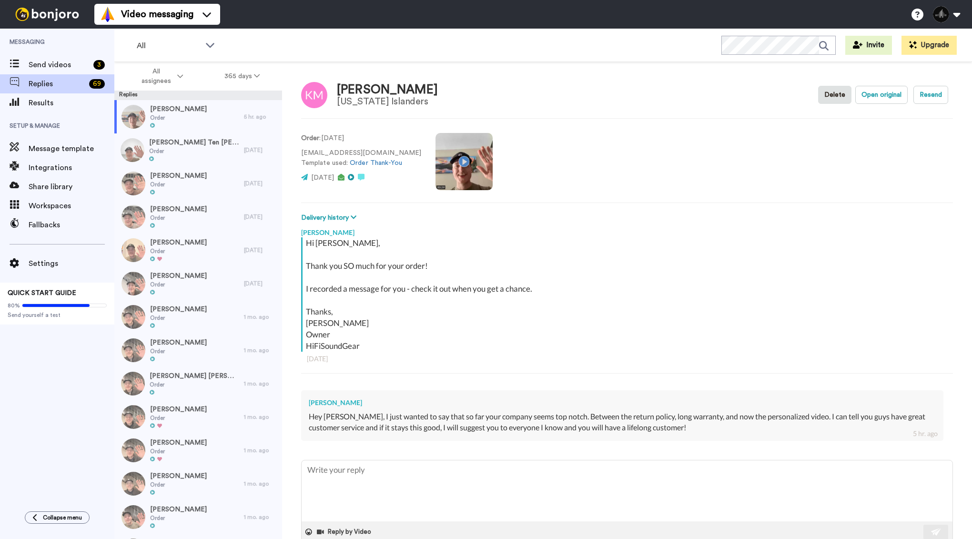
type textarea "x"
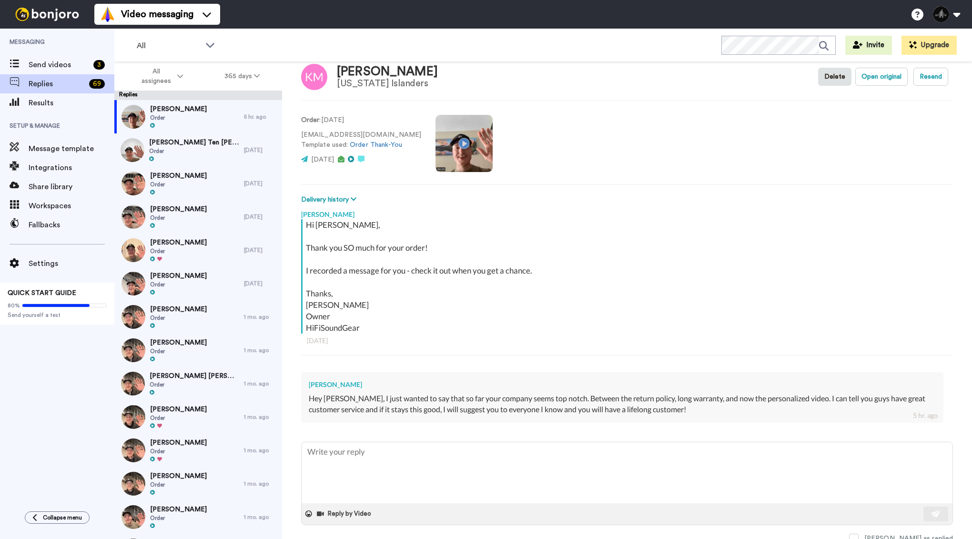
scroll to position [22, 0]
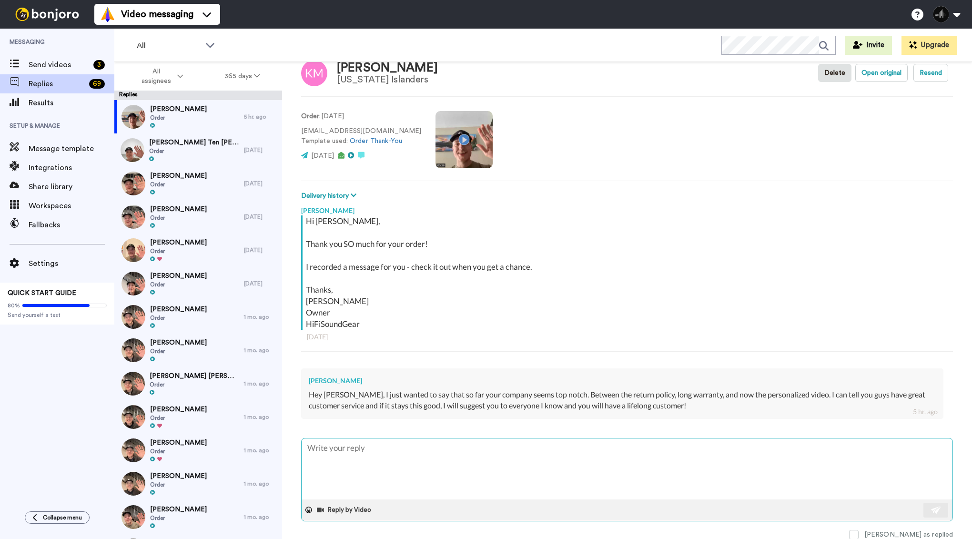
click at [381, 461] on textarea at bounding box center [627, 468] width 651 height 61
type textarea "K"
type textarea "x"
type textarea "Ky"
type textarea "x"
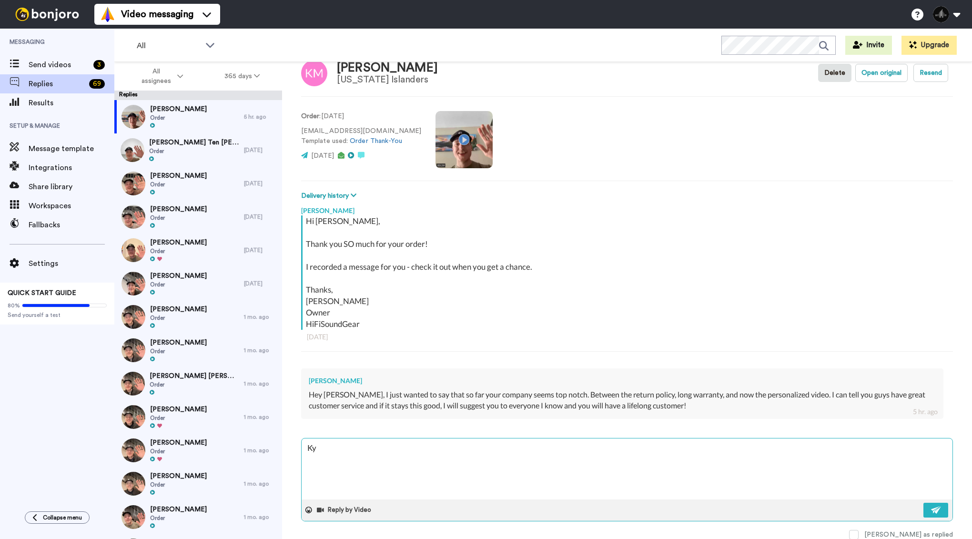
type textarea "Kyl"
type textarea "x"
type textarea "Kyle"
type textarea "x"
type textarea "Kyle,"
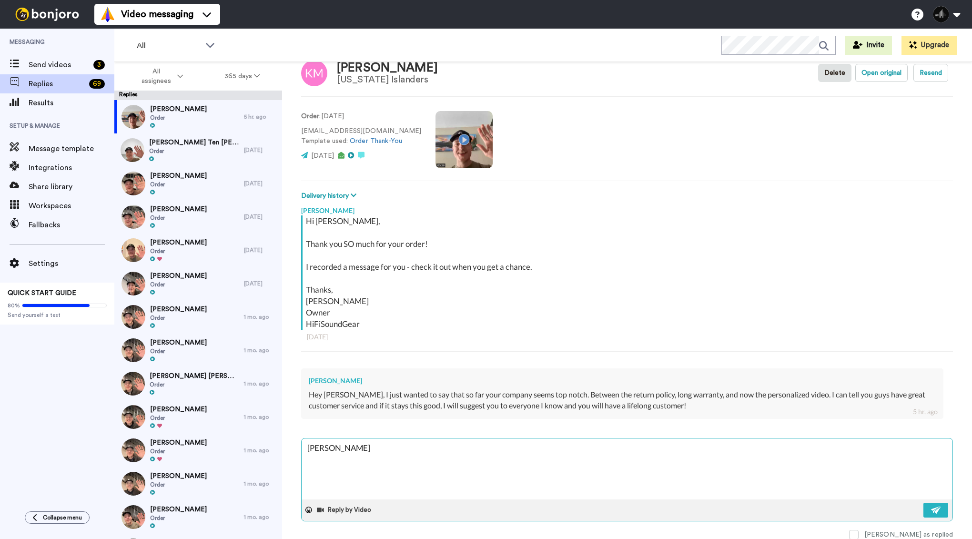
type textarea "x"
type textarea "Kyle,"
type textarea "x"
type textarea "Kyle,"
type textarea "x"
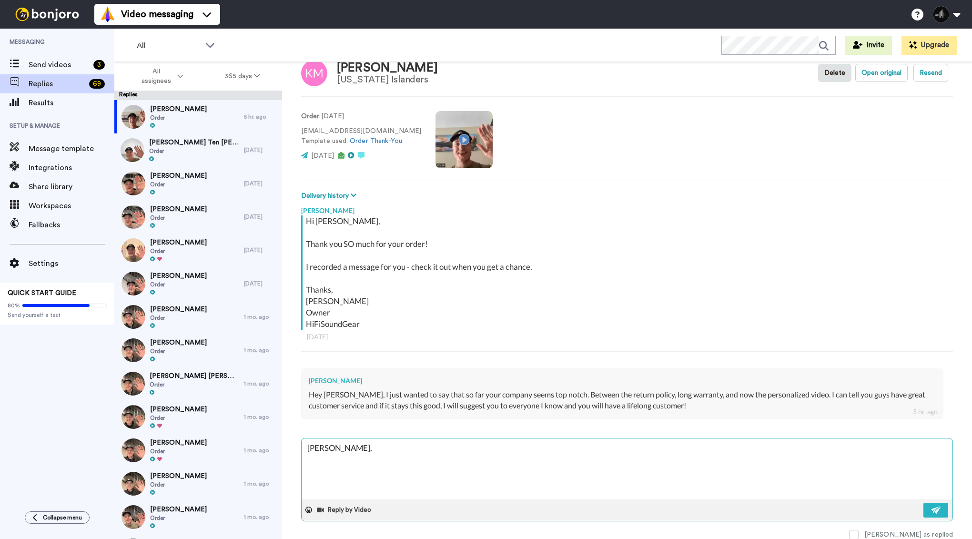
type textarea "Kyle, T"
type textarea "x"
type textarea "Kyle, Th"
type textarea "x"
type textarea "Kyle, Tha"
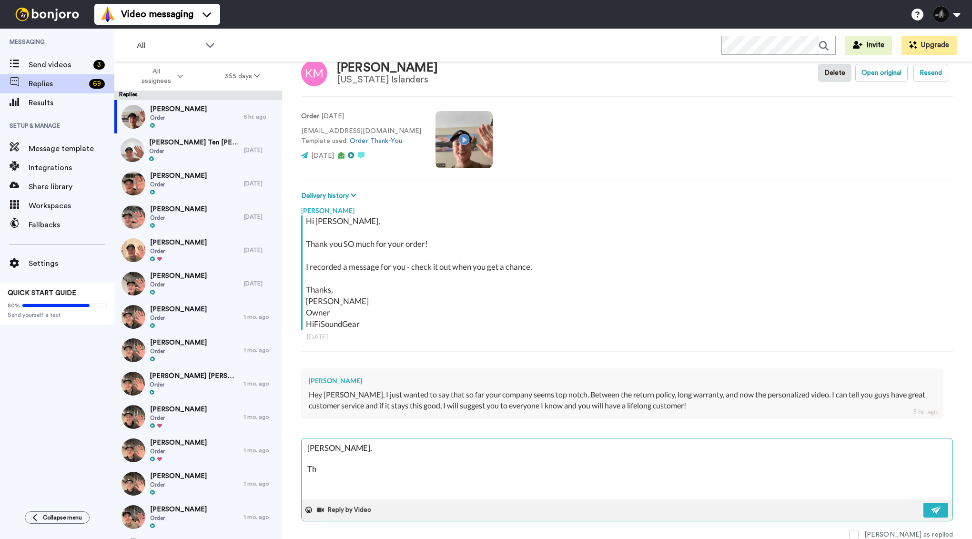
type textarea "x"
type textarea "Kyle, Than"
type textarea "x"
type textarea "Kyle, Thank"
type textarea "x"
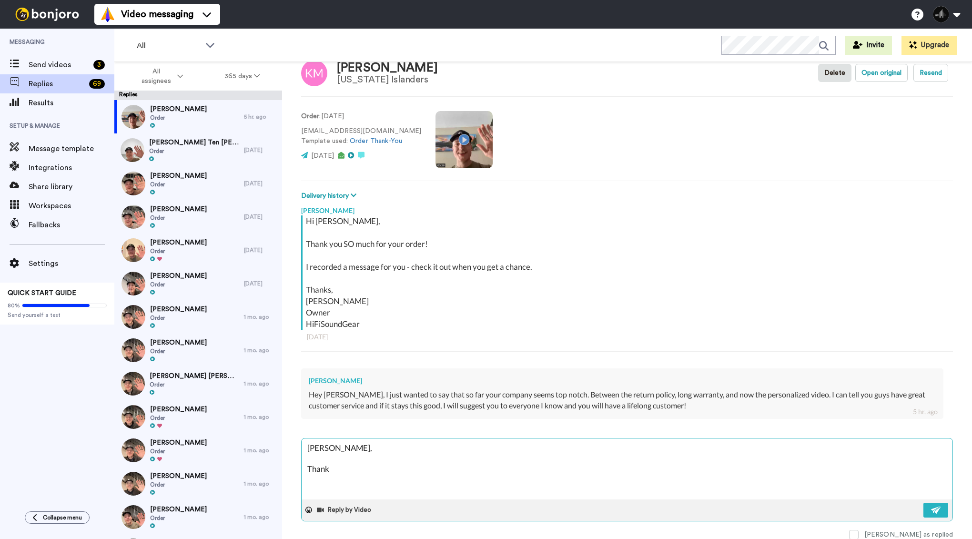
type textarea "Kyle, Thanks"
type textarea "x"
type textarea "Kyle, Thanks"
type textarea "x"
type textarea "Kyle, Thanks f"
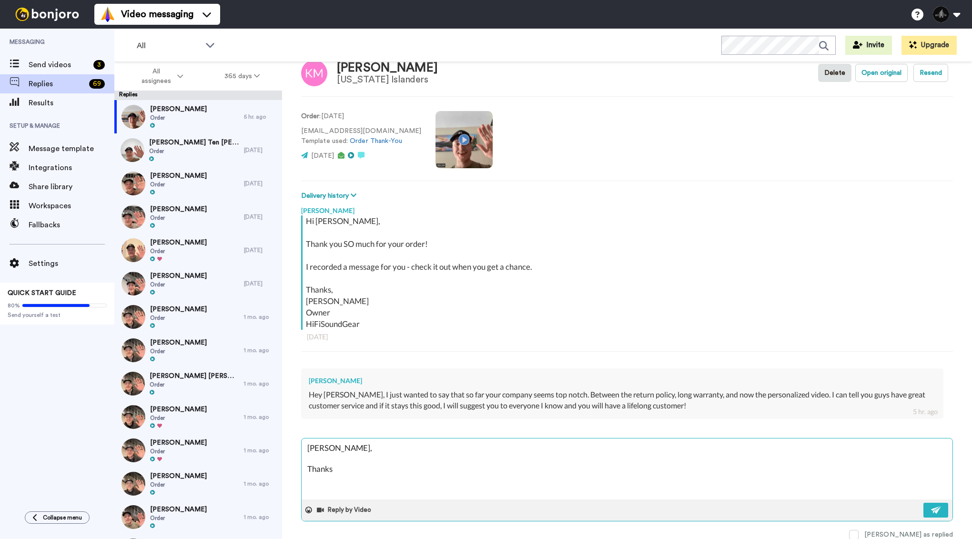
type textarea "x"
type textarea "Kyle, Thanks fo"
type textarea "x"
type textarea "Kyle, Thanks for"
type textarea "x"
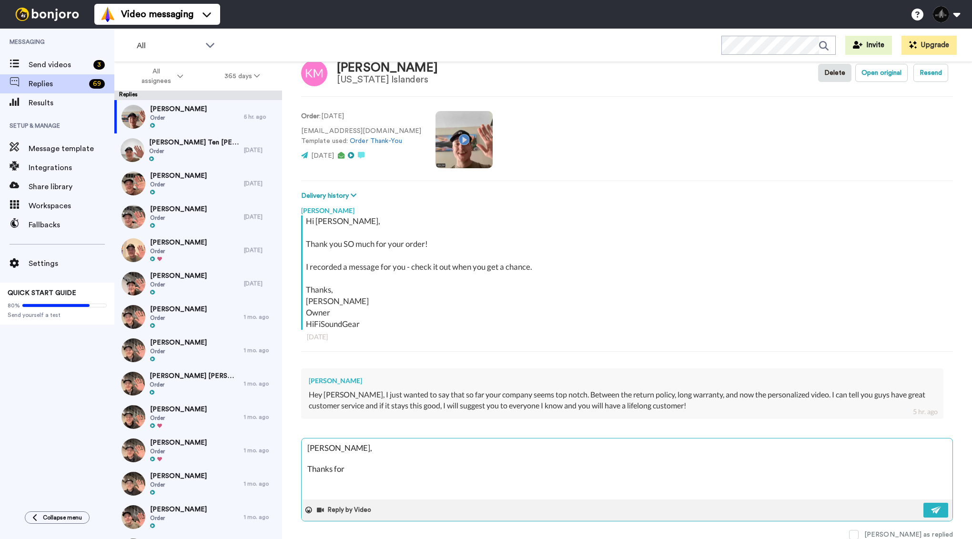
type textarea "Kyle, Thanks for"
type textarea "x"
type textarea "Kyle, Thanks for y"
type textarea "x"
type textarea "Kyle, Thanks for yo"
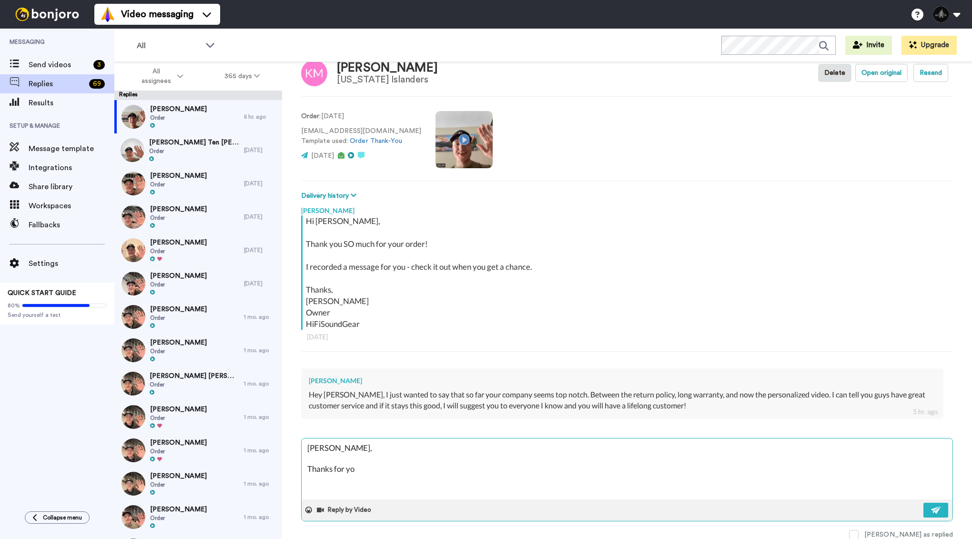
type textarea "x"
type textarea "Kyle, Thanks for you"
type textarea "x"
type textarea "Kyle, Thanks for your"
type textarea "x"
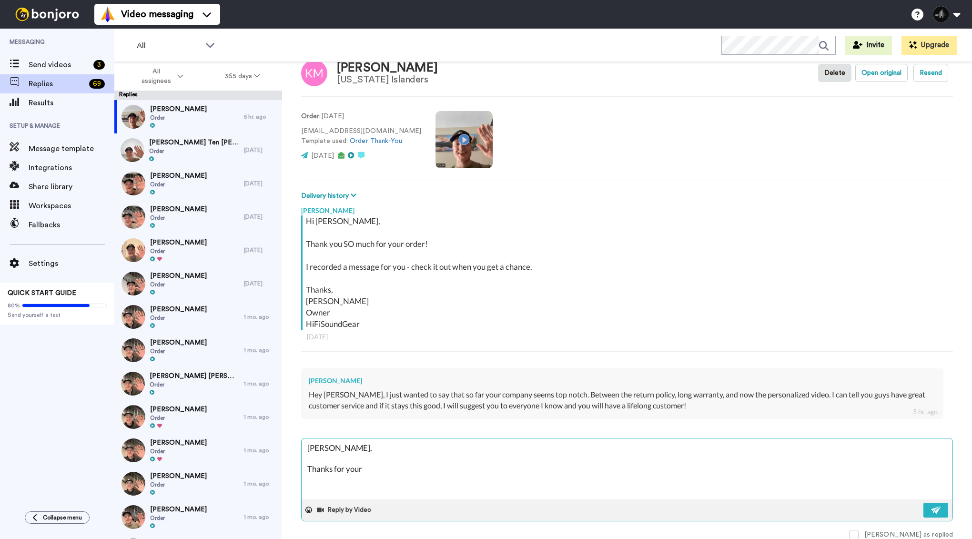
type textarea "Kyle, Thanks for your"
type textarea "x"
type textarea "Kyle, Thanks for your k"
type textarea "x"
type textarea "Kyle, Thanks for your ki"
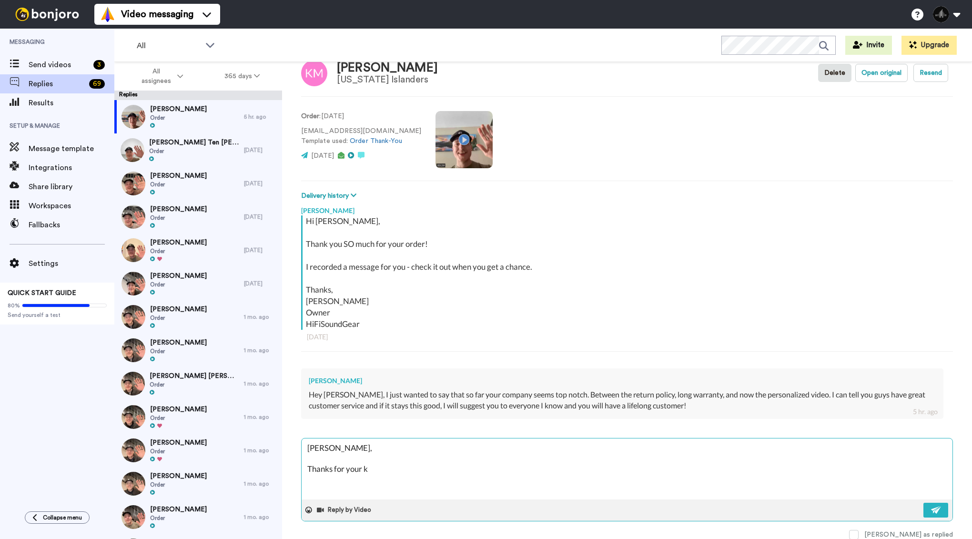
type textarea "x"
type textarea "Kyle, Thanks for your kin"
type textarea "x"
type textarea "Kyle, Thanks for your kind"
type textarea "x"
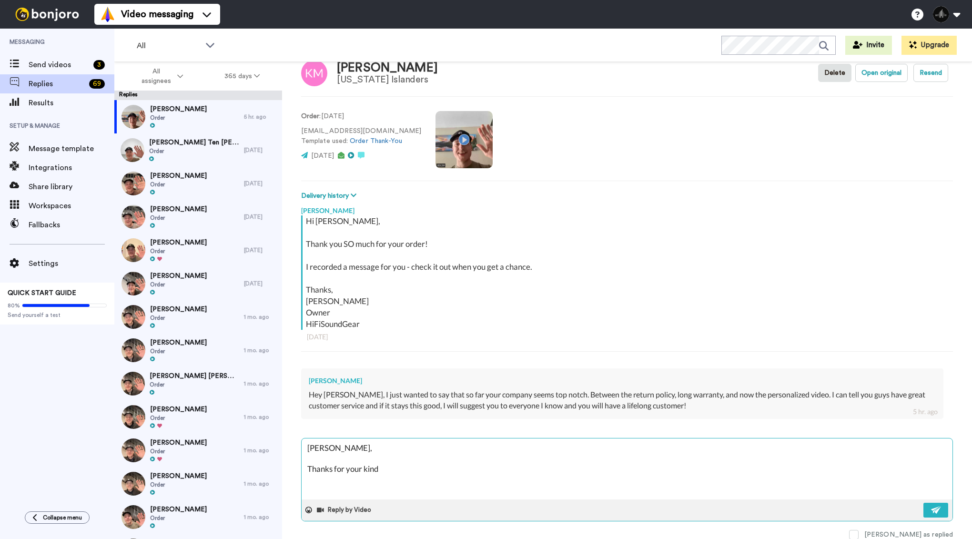
type textarea "Kyle, Thanks for your kind"
type textarea "x"
type textarea "Kyle, Thanks for your kind w"
type textarea "x"
type textarea "Kyle, Thanks for your kind wo"
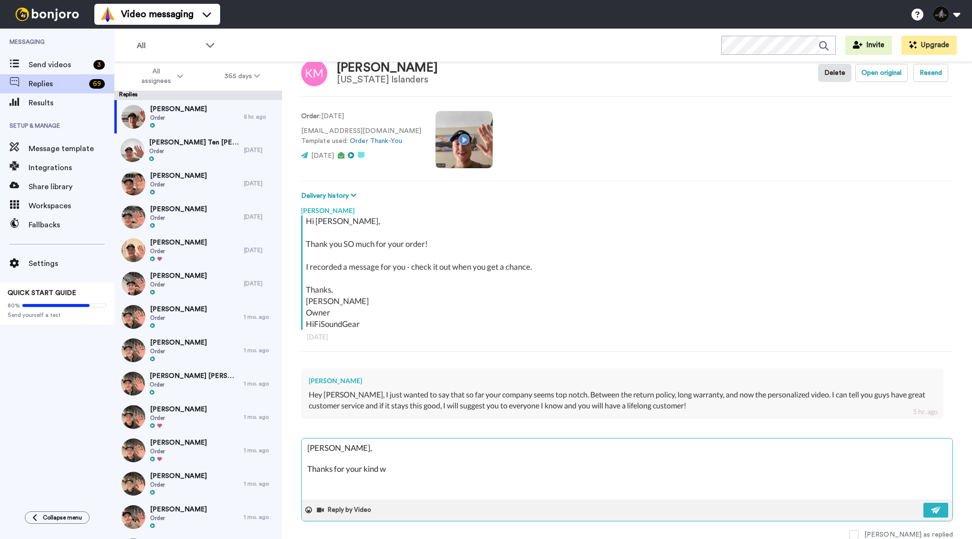
type textarea "x"
type textarea "Kyle, Thanks for your kind wor"
type textarea "x"
type textarea "Kyle, Thanks for your kind word"
type textarea "x"
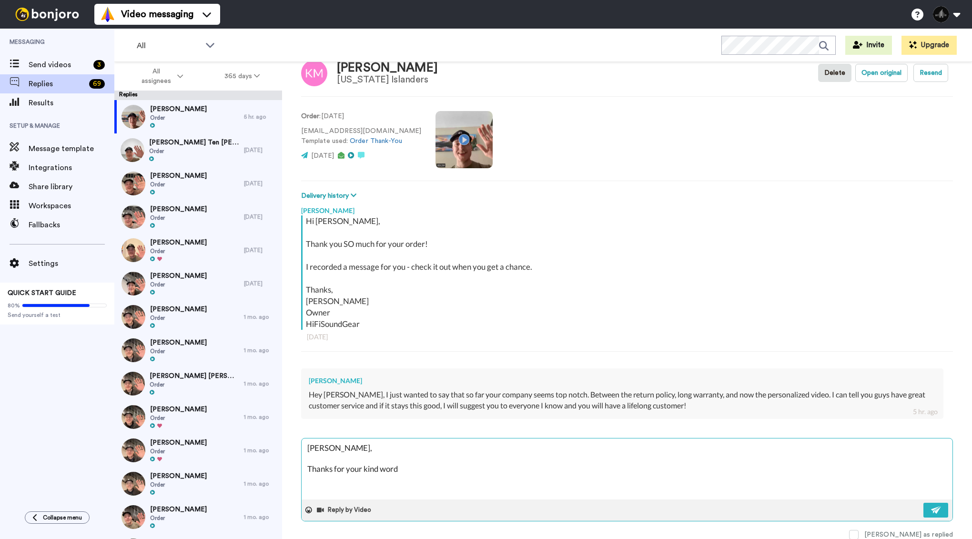
type textarea "Kyle, Thanks for your kind words"
type textarea "x"
type textarea "Kyle, Thanks for your kind words!"
type textarea "x"
type textarea "Kyle, Thanks for your kind words!!"
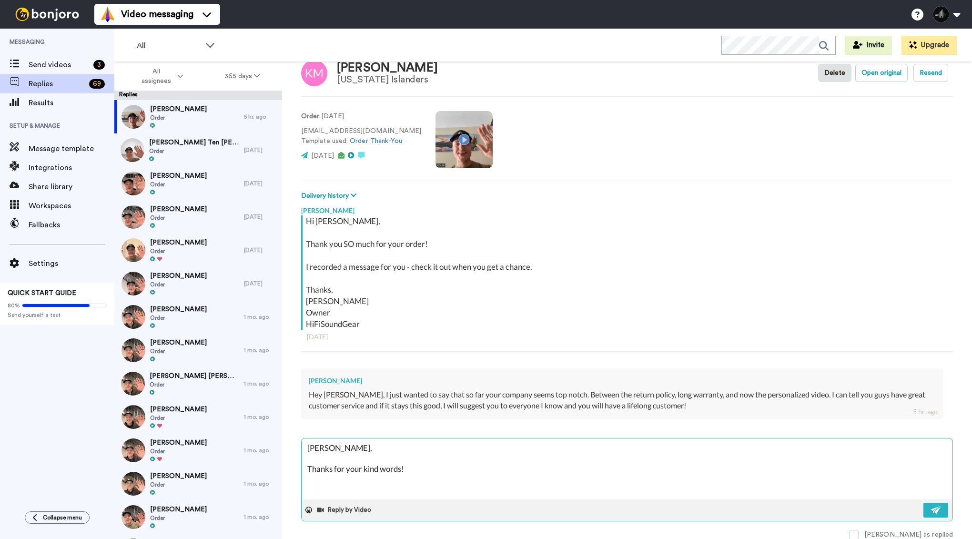
type textarea "x"
type textarea "Kyle, Thanks for your kind words!!"
type textarea "x"
type textarea "Kyle, Thanks for your kind words!! W"
type textarea "x"
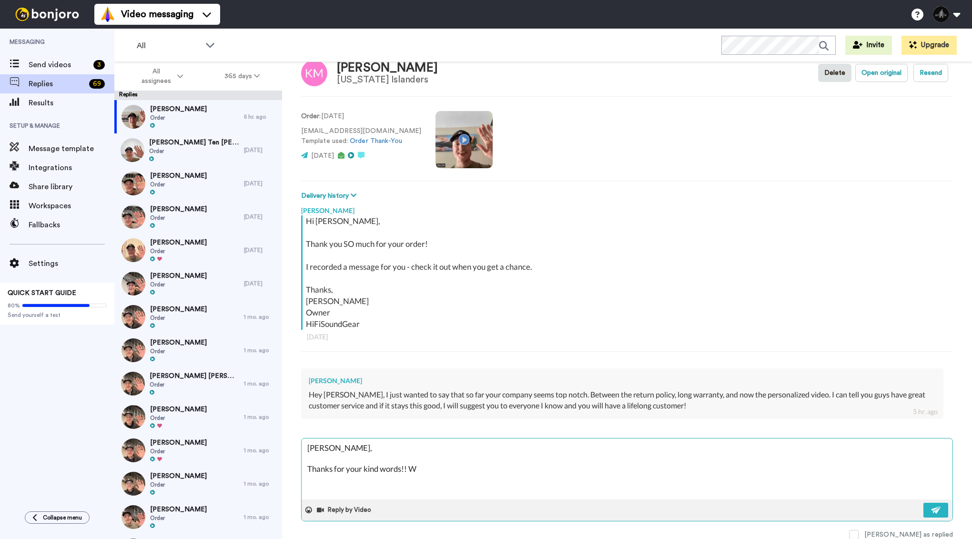
type textarea "Kyle, Thanks for your kind words!! We"
type textarea "x"
type textarea "Kyle, Thanks for your kind words!! We"
type textarea "x"
type textarea "Kyle, Thanks for your kind words!! We d"
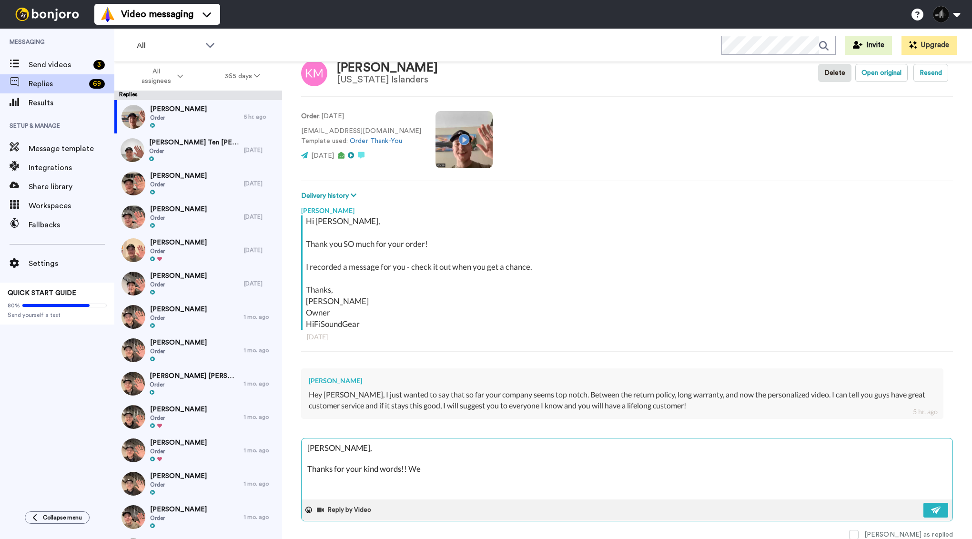
type textarea "x"
type textarea "Kyle, Thanks for your kind words!! We do"
type textarea "x"
type textarea "Kyle, Thanks for your kind words!! We do"
type textarea "x"
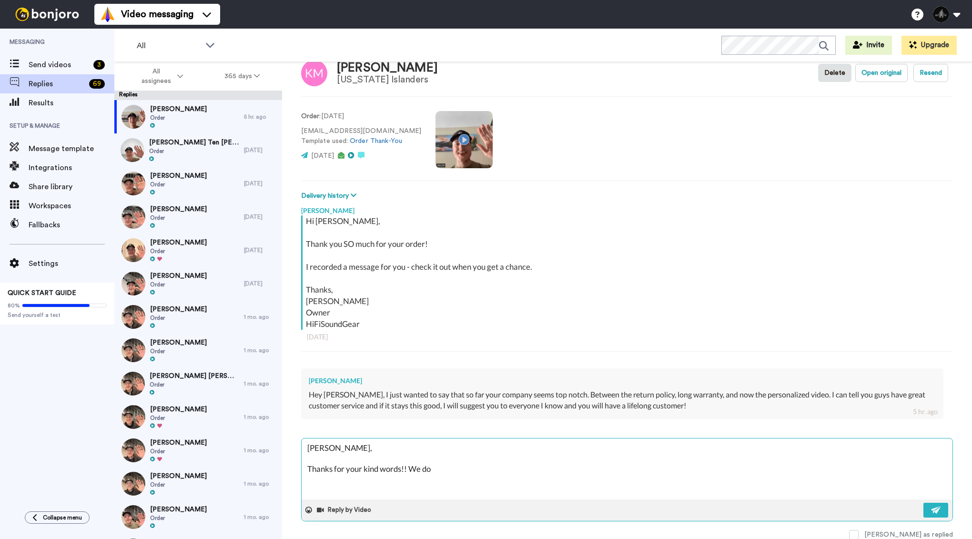
type textarea "Kyle, Thanks for your kind words!! We do a"
type textarea "x"
type textarea "Kyle, Thanks for your kind words!! We do ai"
type textarea "x"
type textarea "Kyle, Thanks for your kind words!! We do aim"
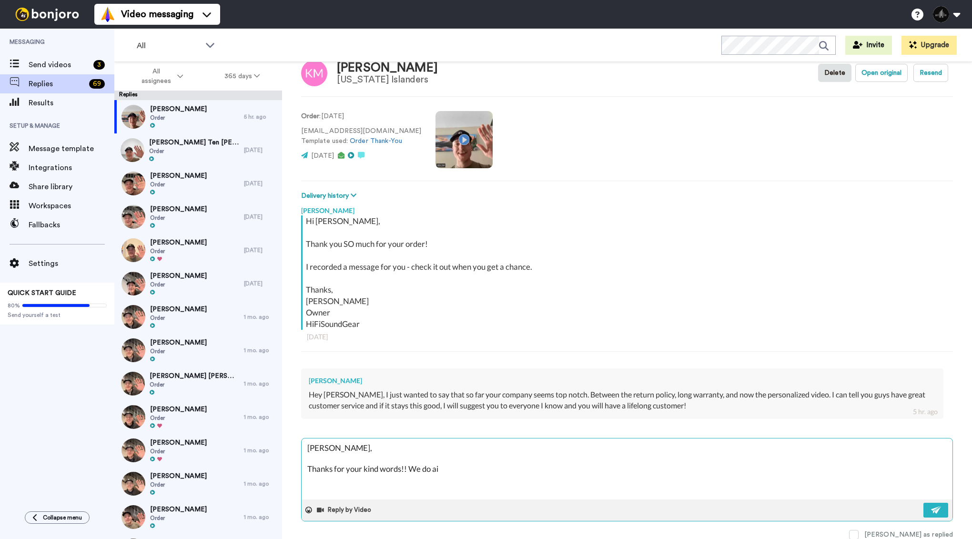
type textarea "x"
type textarea "Kyle, Thanks for your kind words!! We do aim"
type textarea "x"
type textarea "Kyle, Thanks for your kind words!! We do aim t"
type textarea "x"
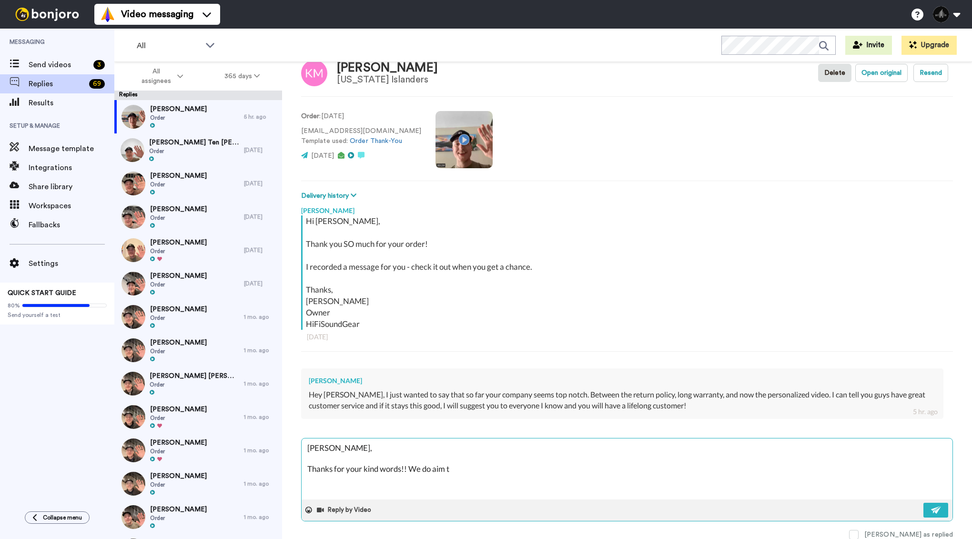
type textarea "Kyle, Thanks for your kind words!! We do aim to"
type textarea "x"
type textarea "Kyle, Thanks for your kind words!! We do aim to"
type textarea "x"
type textarea "Kyle, Thanks for your kind words!! We do aim to h"
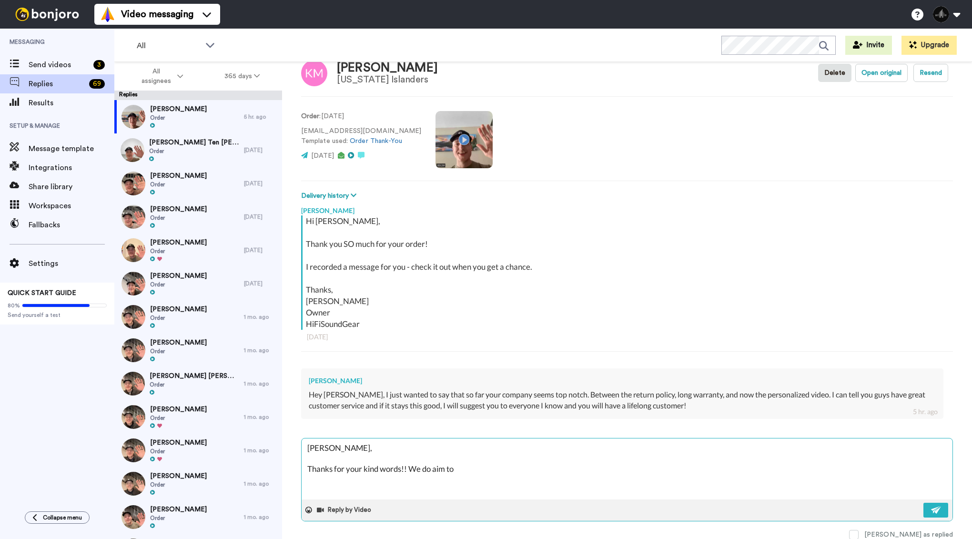
type textarea "x"
type textarea "Kyle, Thanks for your kind words!! We do aim to ha"
type textarea "x"
type textarea "Kyle, Thanks for your kind words!! We do aim to hav"
type textarea "x"
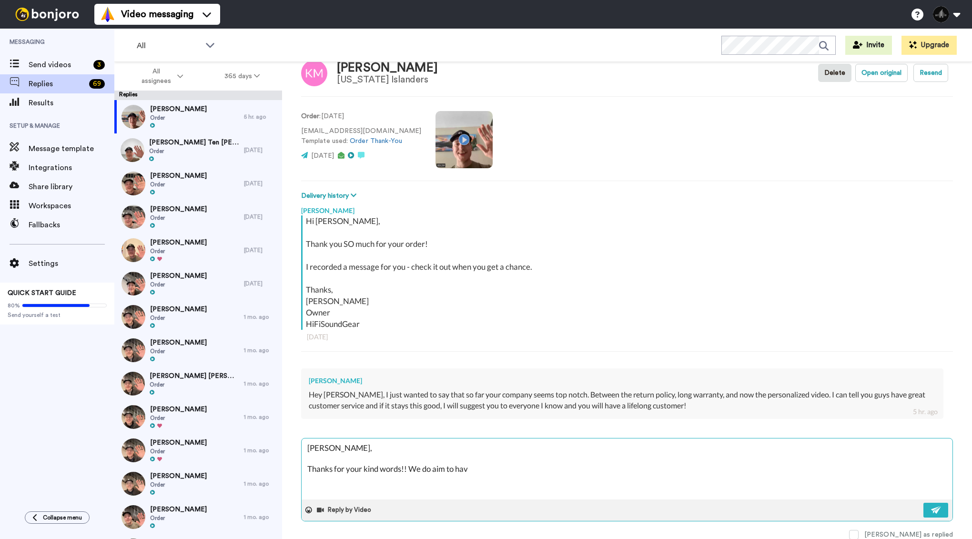
type textarea "Kyle, Thanks for your kind words!! We do aim to have"
type textarea "x"
type textarea "Kyle, Thanks for your kind words!! We do aim to have"
type textarea "x"
type textarea "Kyle, Thanks for your kind words!! We do aim to have t"
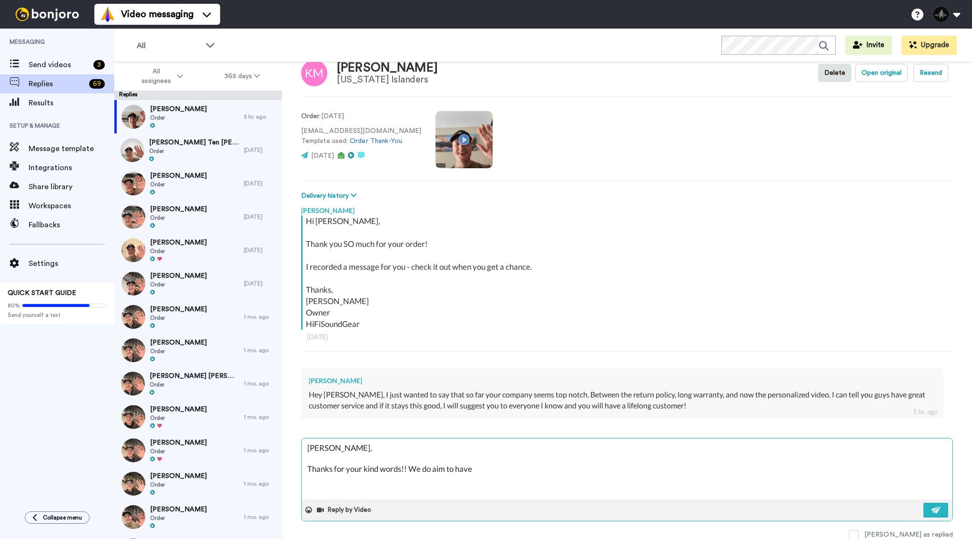
type textarea "x"
type textarea "Kyle, Thanks for your kind words!! We do aim to have th"
type textarea "x"
type textarea "Kyle, Thanks for your kind words!! We do aim to have the"
type textarea "x"
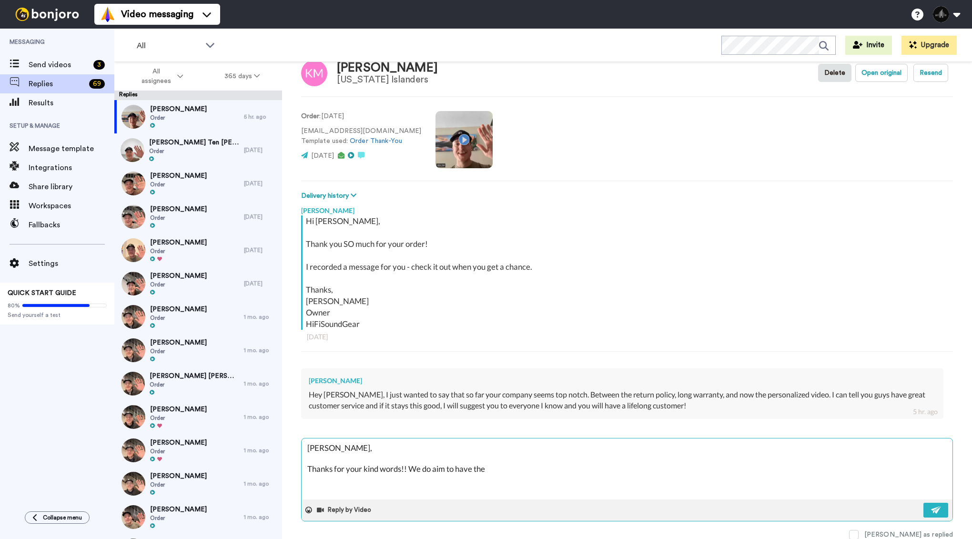
type textarea "Kyle, Thanks for your kind words!! We do aim to have the"
type textarea "x"
type textarea "Kyle, Thanks for your kind words!! We do aim to have the b"
type textarea "x"
type textarea "Kyle, Thanks for your kind words!! We do aim to have the be"
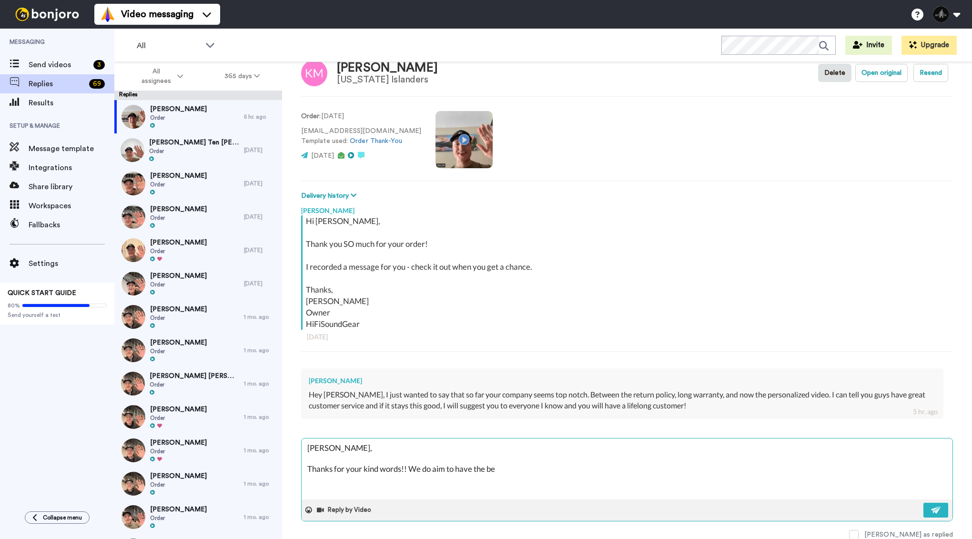
type textarea "x"
type textarea "Kyle, Thanks for your kind words!! We do aim to have the bes"
type textarea "x"
type textarea "Kyle, Thanks for your kind words!! We do aim to have the best"
type textarea "x"
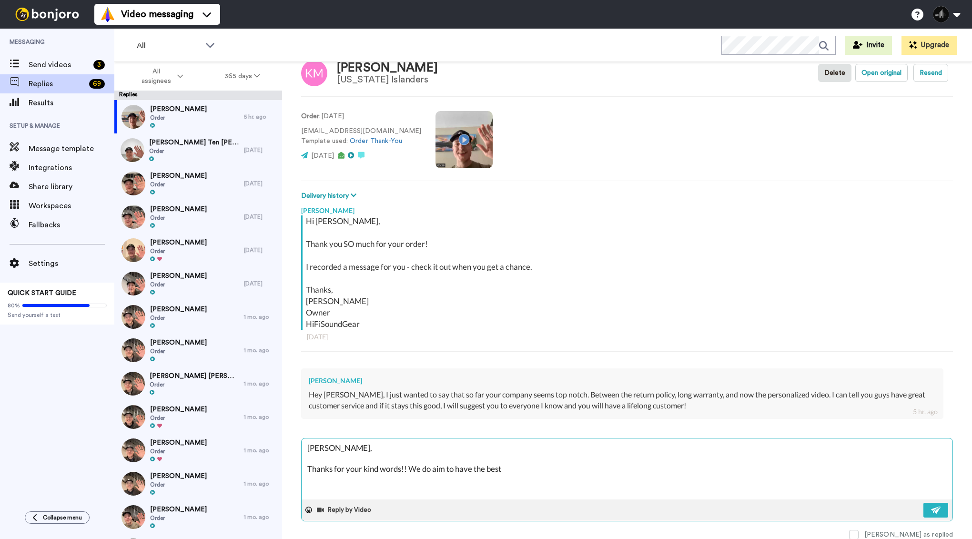
type textarea "Kyle, Thanks for your kind words!! We do aim to have the best"
type textarea "x"
type textarea "Kyle, Thanks for your kind words!! We do aim to have the best s"
type textarea "x"
type textarea "Kyle, Thanks for your kind words!! We do aim to have the best se"
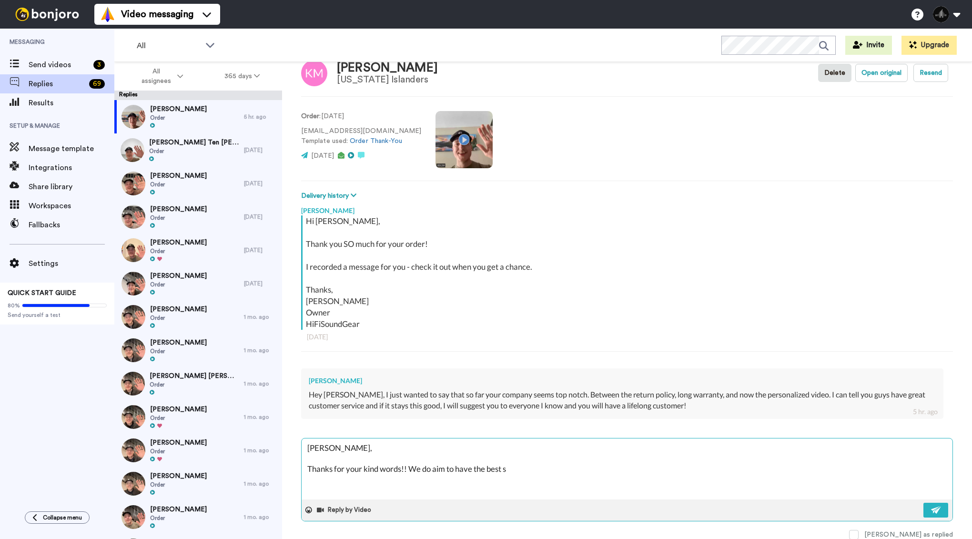
type textarea "x"
type textarea "Kyle, Thanks for your kind words!! We do aim to have the best ser"
type textarea "x"
type textarea "Kyle, Thanks for your kind words!! We do aim to have the best serv"
type textarea "x"
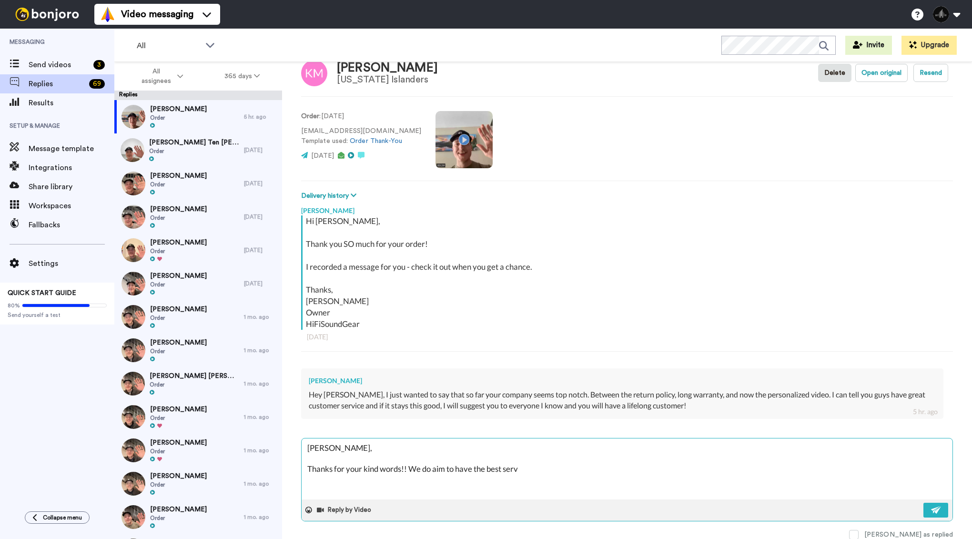
type textarea "Kyle, Thanks for your kind words!! We do aim to have the best servi"
type textarea "x"
type textarea "Kyle, Thanks for your kind words!! We do aim to have the best servic"
type textarea "x"
type textarea "Kyle, Thanks for your kind words!! We do aim to have the best service"
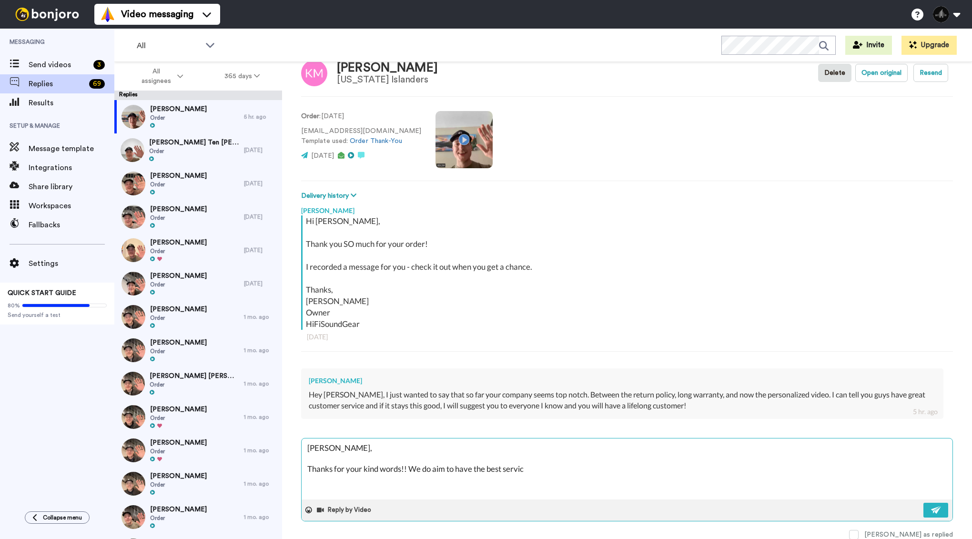
type textarea "x"
type textarea "Kyle, Thanks for your kind words!! We do aim to have the best service"
type textarea "x"
type textarea "Kyle, Thanks for your kind words!! We do aim to have the best service a"
type textarea "x"
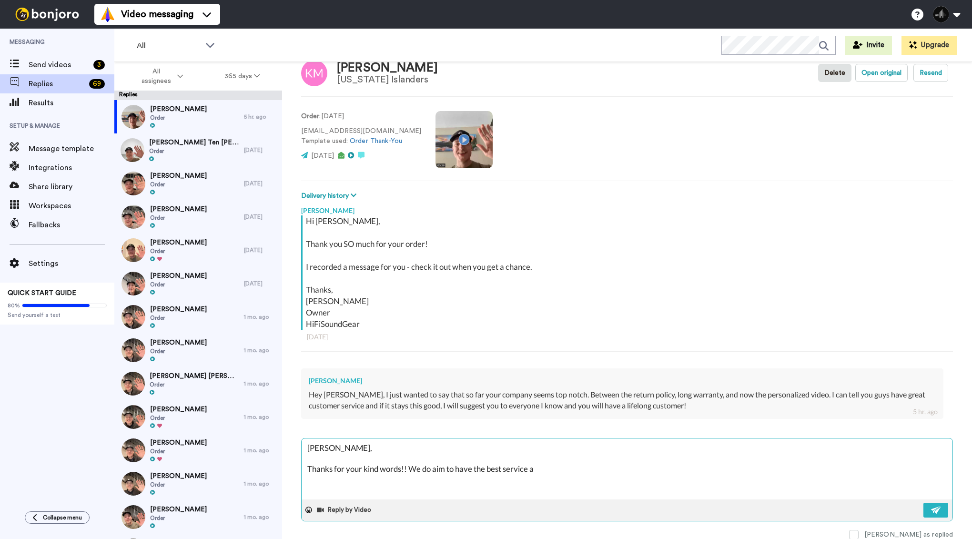
type textarea "Kyle, Thanks for your kind words!! We do aim to have the best service ar"
type textarea "x"
type textarea "Kyle, Thanks for your kind words!! We do aim to have the best service aro"
type textarea "x"
type textarea "Kyle, Thanks for your kind words!! We do aim to have the best service arou"
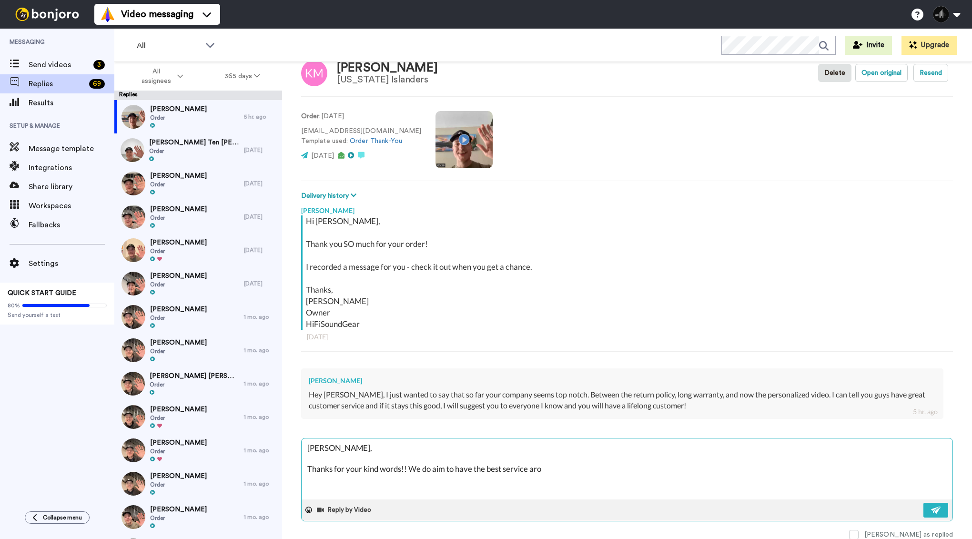
type textarea "x"
type textarea "Kyle, Thanks for your kind words!! We do aim to have the best service aroun"
type textarea "x"
type textarea "Kyle, Thanks for your kind words!! We do aim to have the best service around"
type textarea "x"
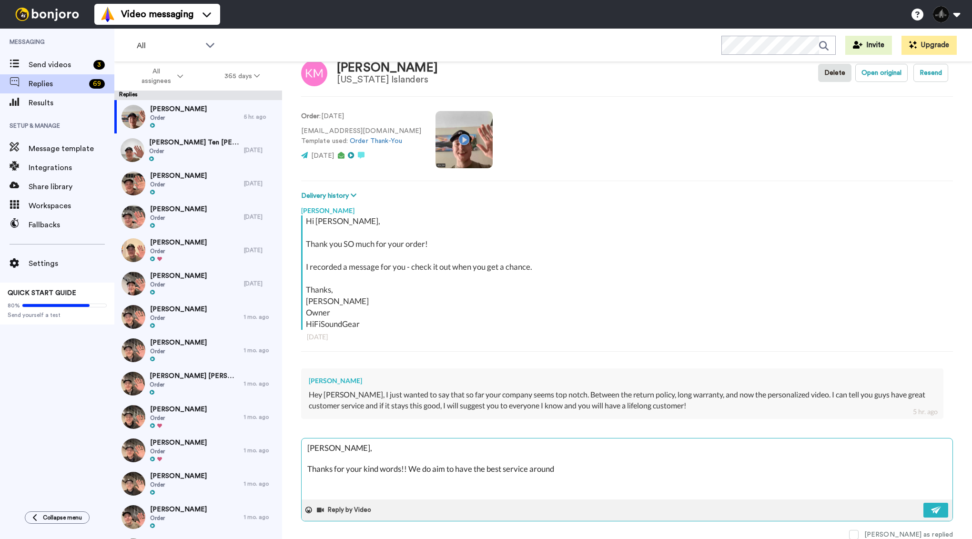
type textarea "Kyle, Thanks for your kind words!! We do aim to have the best service around."
type textarea "x"
type textarea "Kyle, Thanks for your kind words!! We do aim to have the best service around."
type textarea "x"
type textarea "Kyle, Thanks for your kind words!! We do aim to have the best service around. Y"
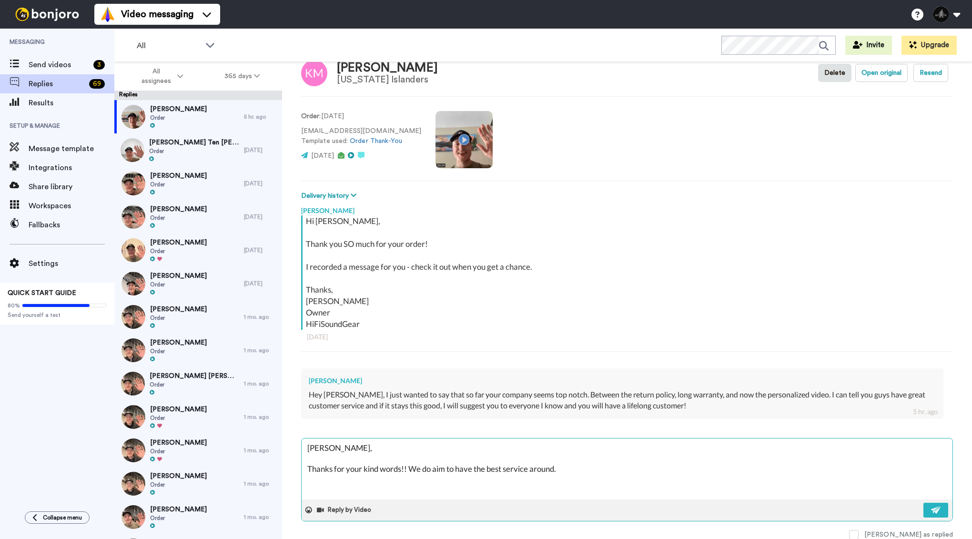
type textarea "x"
type textarea "Kyle, Thanks for your kind words!! We do aim to have the best service around. Yo"
type textarea "x"
type textarea "Kyle, Thanks for your kind words!! We do aim to have the best service around. Y…"
type textarea "x"
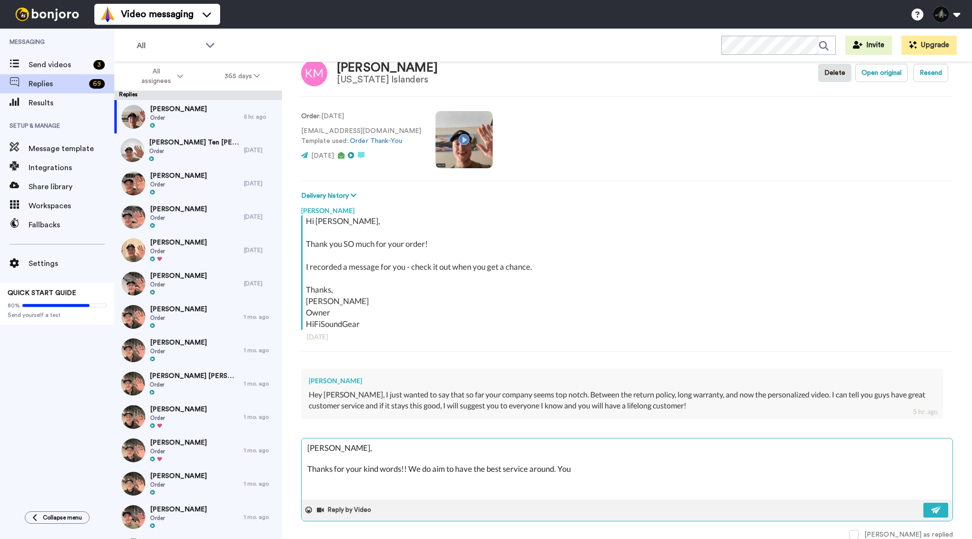
type textarea "Kyle, Thanks for your kind words!! We do aim to have the best service around. Y…"
type textarea "x"
type textarea "Kyle, Thanks for your kind words!! We do aim to have the best service around. Y…"
type textarea "x"
type textarea "Kyle, Thanks for your kind words!! We do aim to have the best service around. Yo"
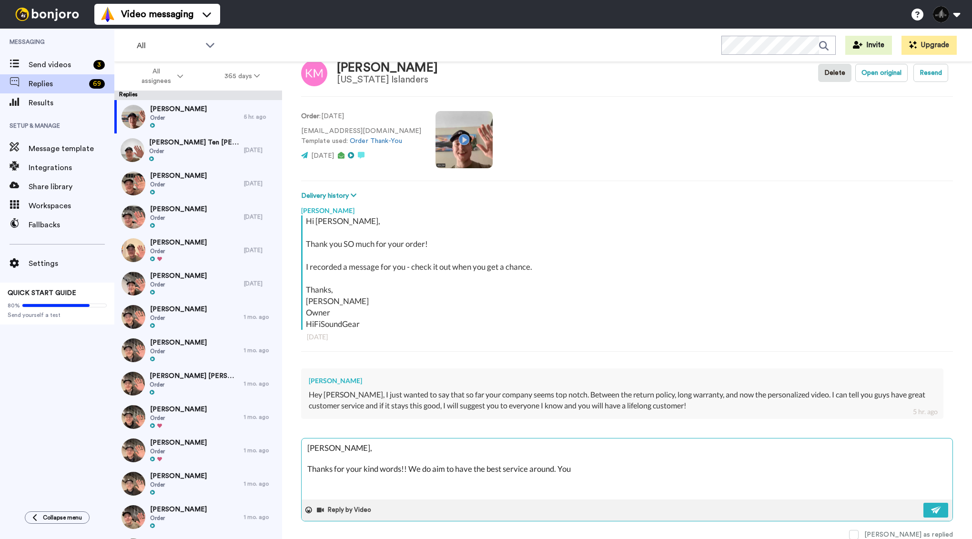
type textarea "x"
type textarea "Kyle, Thanks for your kind words!! We do aim to have the best service around. Y"
type textarea "x"
type textarea "Kyle, Thanks for your kind words!! We do aim to have the best service around."
type textarea "x"
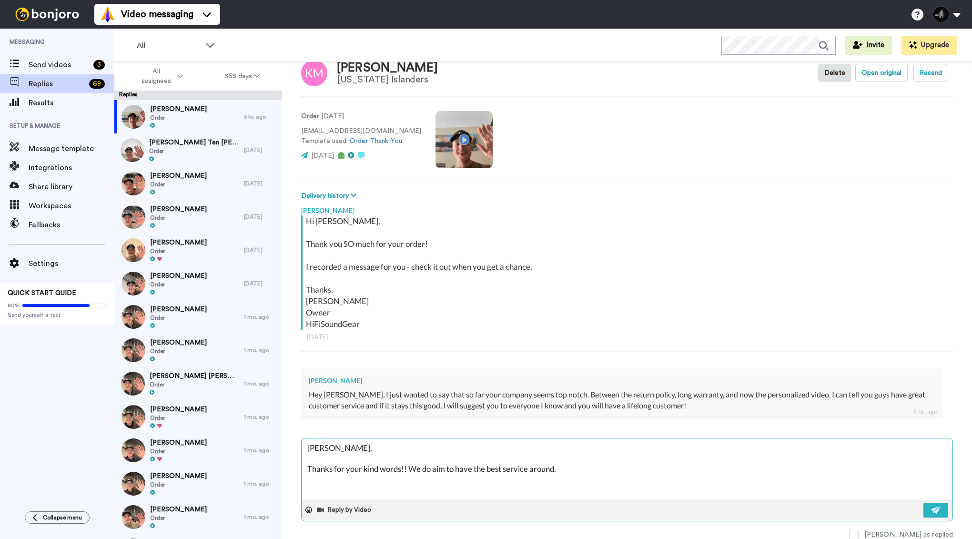
type textarea "Kyle, Thanks for your kind words!! We do aim to have the best service around."
type textarea "x"
type textarea "Kyle, Thanks for your kind words!! We do aim to have the best service around."
type textarea "x"
type textarea "Kyle, Thanks for your kind words!! We do aim to have the best service around. A"
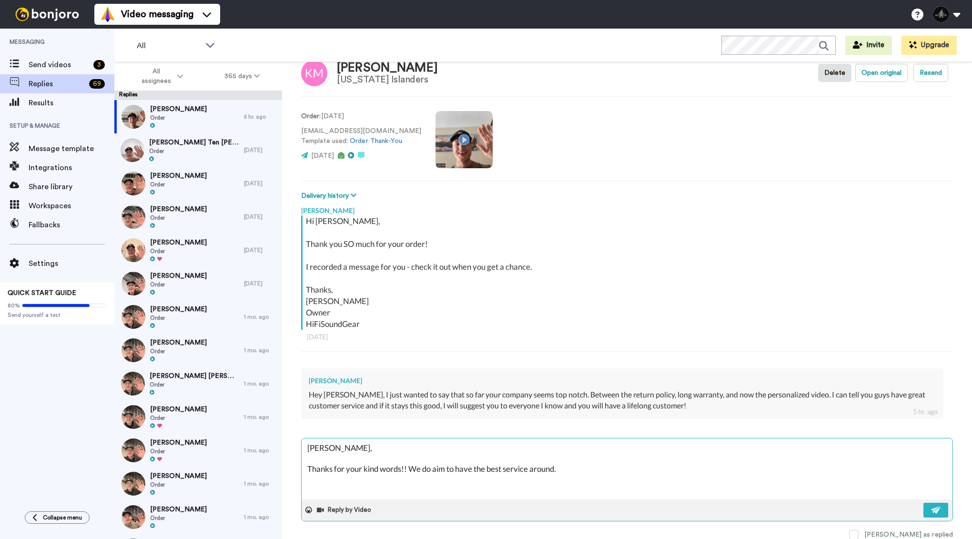
type textarea "x"
type textarea "Kyle, Thanks for your kind words!! We do aim to have the best service around. As"
type textarea "x"
type textarea "Kyle, Thanks for your kind words!! We do aim to have the best service around. As"
type textarea "x"
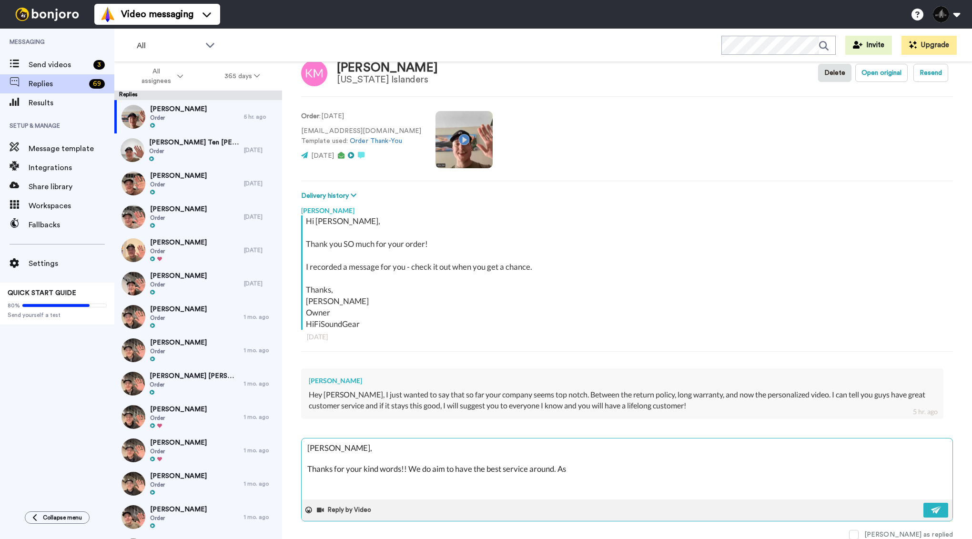
type textarea "Kyle, Thanks for your kind words!! We do aim to have the best service around. A…"
type textarea "x"
type textarea "Kyle, Thanks for your kind words!! We do aim to have the best service around. A…"
type textarea "x"
type textarea "Kyle, Thanks for your kind words!! We do aim to have the best service around. A…"
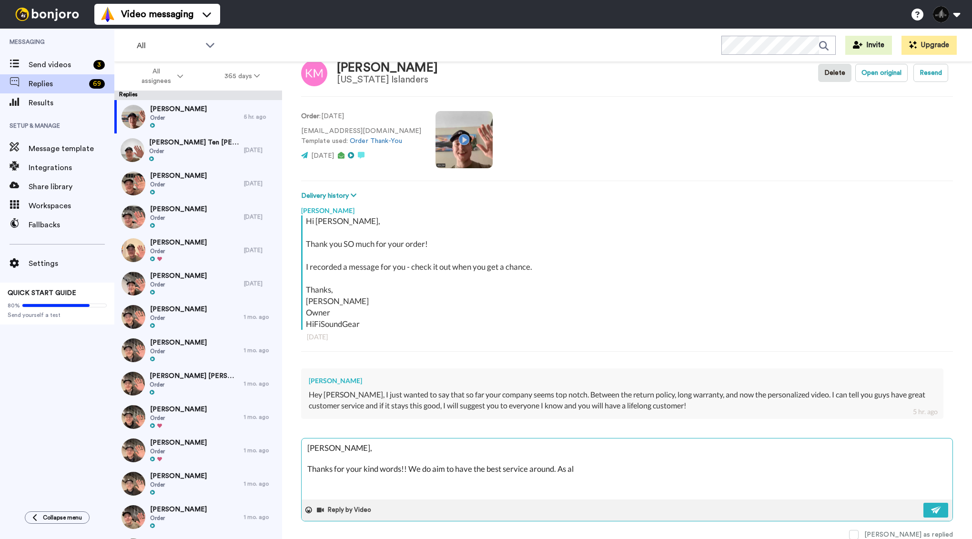
type textarea "x"
type textarea "Kyle, Thanks for your kind words!! We do aim to have the best service around. A…"
type textarea "x"
type textarea "Kyle, Thanks for your kind words!! We do aim to have the best service around. A…"
type textarea "x"
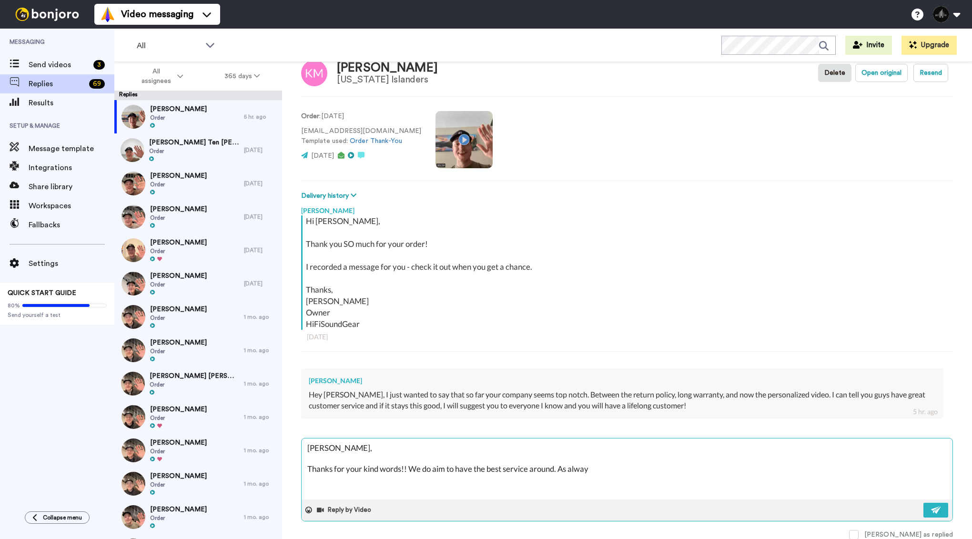
type textarea "Kyle, Thanks for your kind words!! We do aim to have the best service around. A…"
type textarea "x"
type textarea "Kyle, Thanks for your kind words!! We do aim to have the best service around. A…"
type textarea "x"
type textarea "Kyle, Thanks for your kind words!! We do aim to have the best service around. A…"
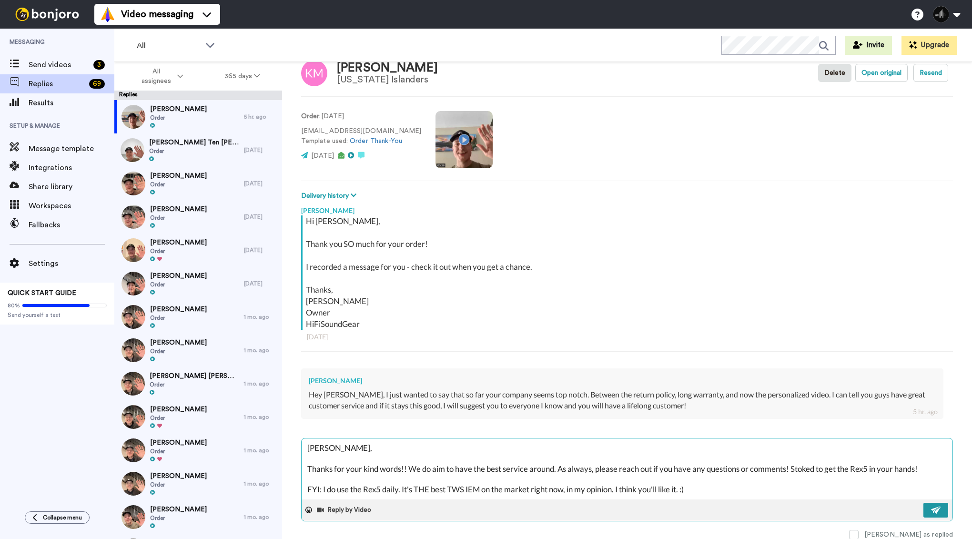
click at [930, 513] on button at bounding box center [935, 510] width 25 height 15
click at [54, 70] on span "Send videos" at bounding box center [59, 64] width 61 height 11
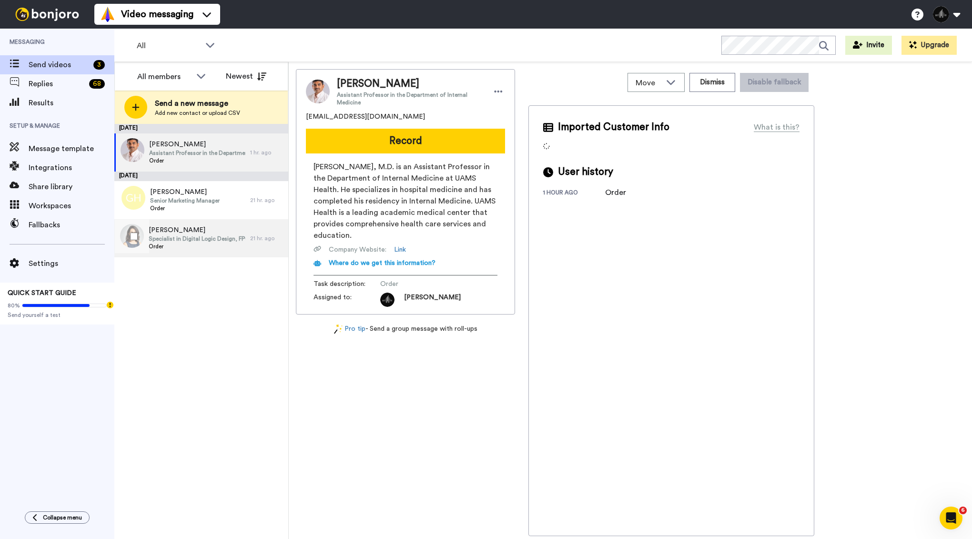
click at [207, 242] on span "Specialist in Digital Logic Design, FPGA Design, and Computer Architecture" at bounding box center [197, 239] width 97 height 8
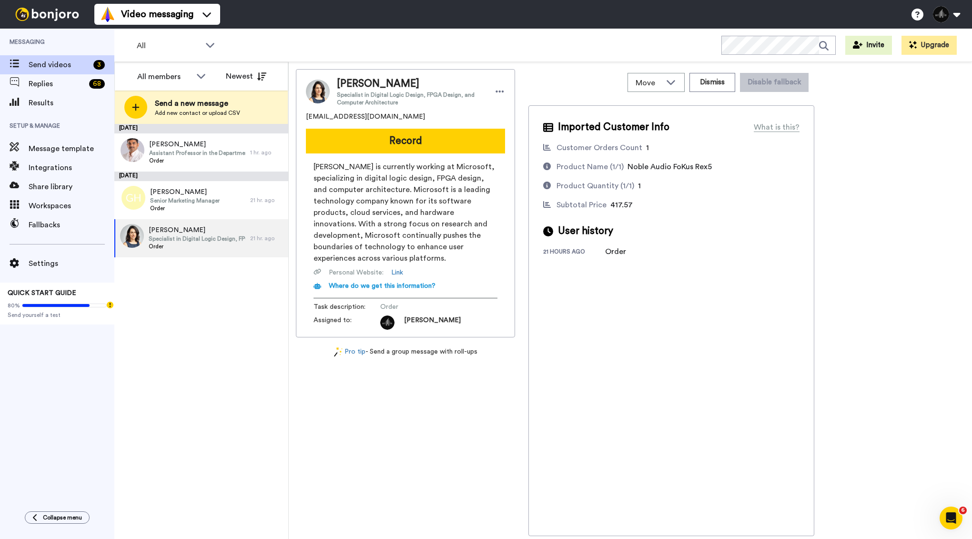
click at [382, 90] on span "Trang Boos" at bounding box center [411, 84] width 148 height 14
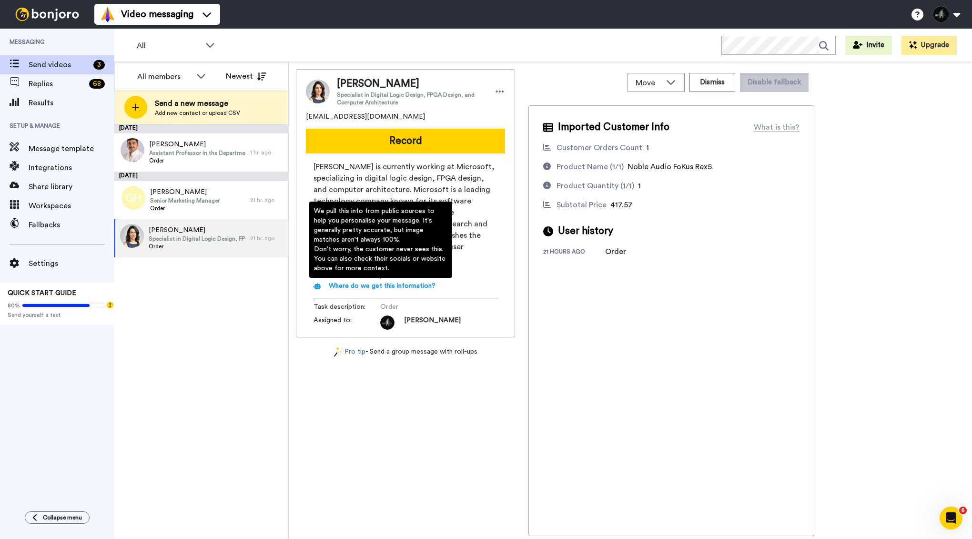
click at [397, 284] on span "Where do we get this information?" at bounding box center [382, 286] width 107 height 7
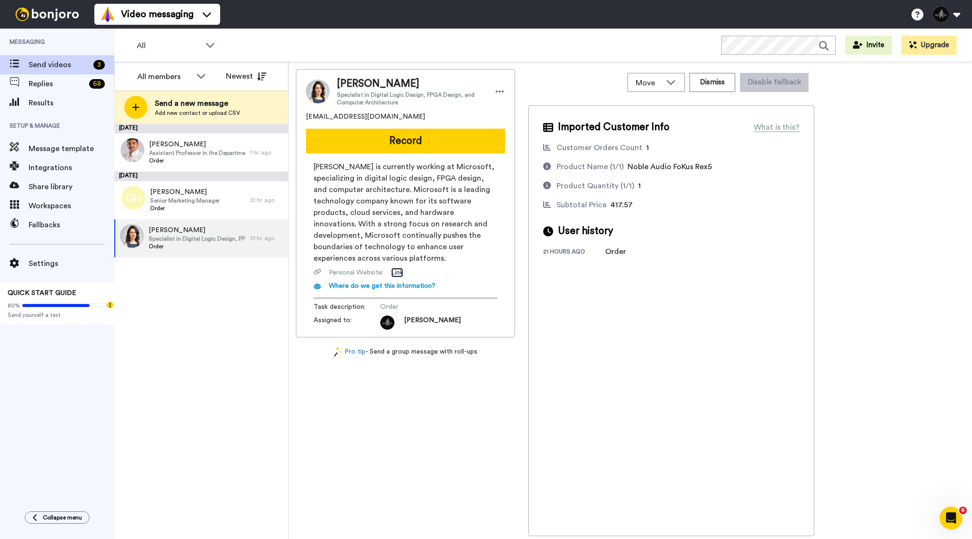
click at [395, 273] on link "Link" at bounding box center [397, 273] width 12 height 10
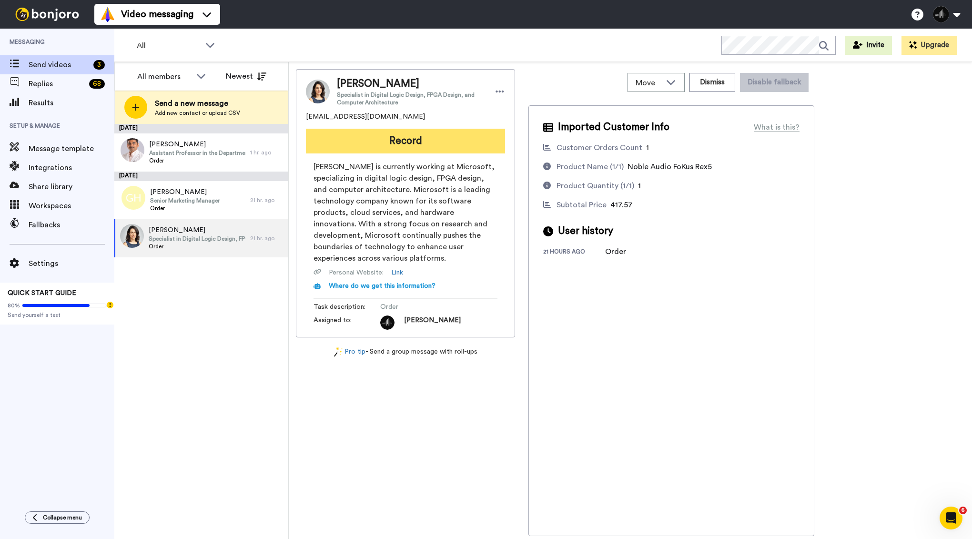
click at [421, 136] on button "Record" at bounding box center [405, 141] width 199 height 25
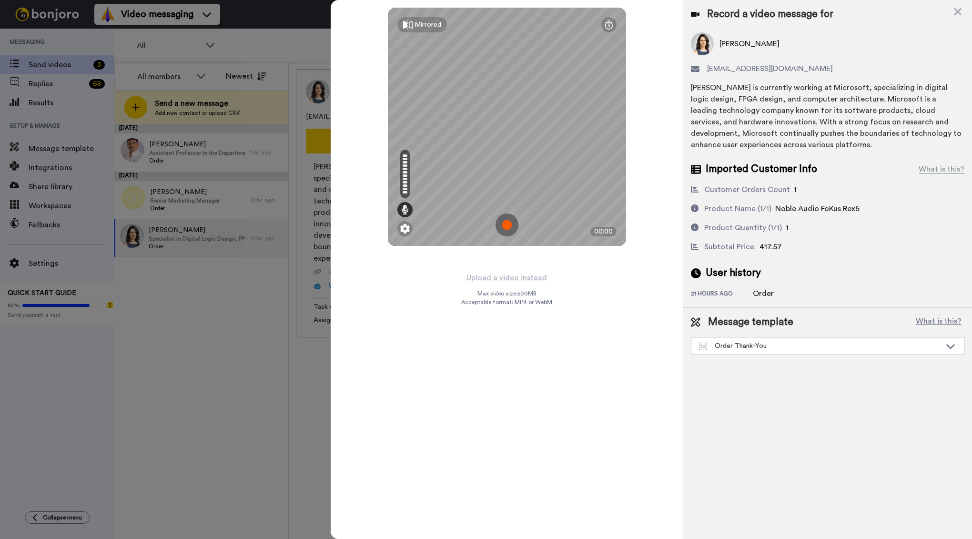
click at [511, 223] on img at bounding box center [507, 224] width 23 height 23
click at [504, 229] on img at bounding box center [507, 224] width 23 height 23
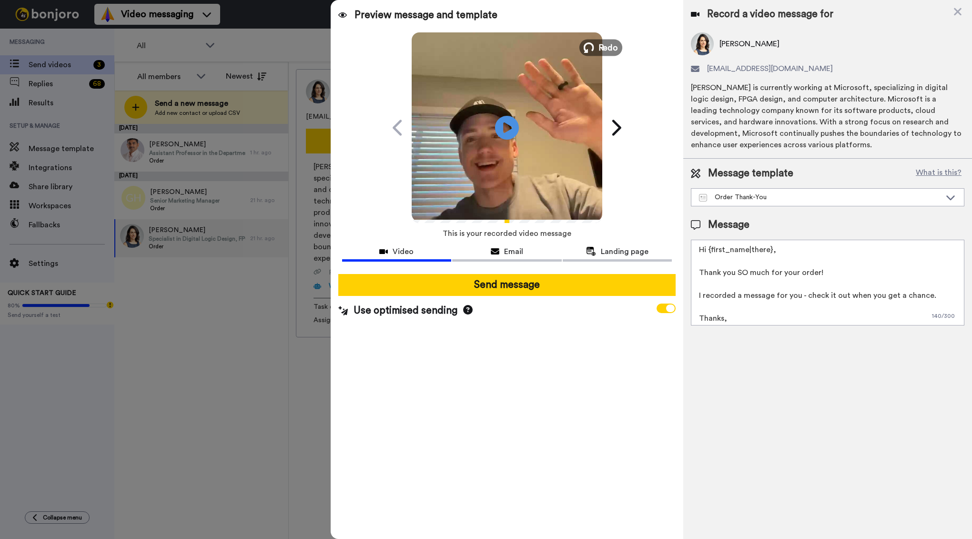
click at [590, 45] on icon at bounding box center [589, 47] width 10 height 10
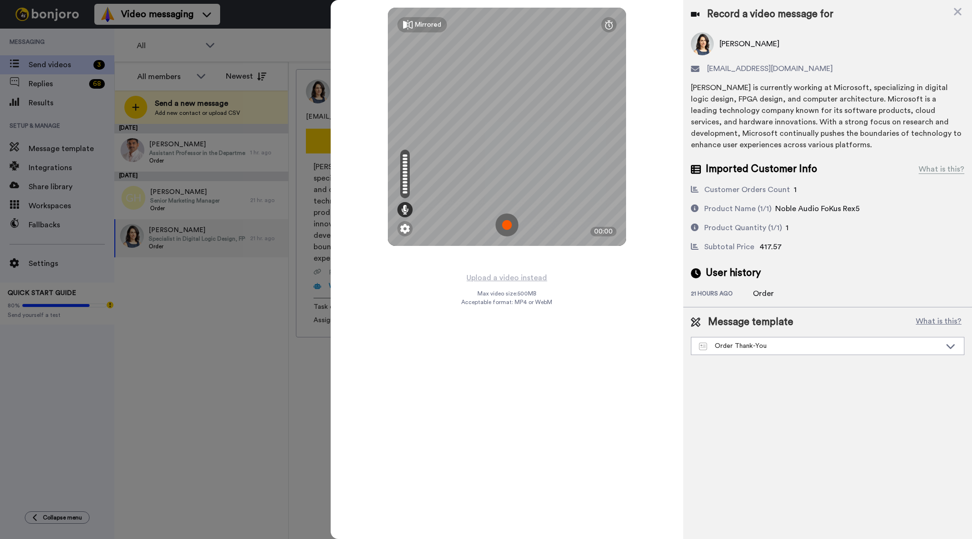
click at [509, 222] on img at bounding box center [507, 224] width 23 height 23
click at [501, 232] on img at bounding box center [507, 224] width 23 height 23
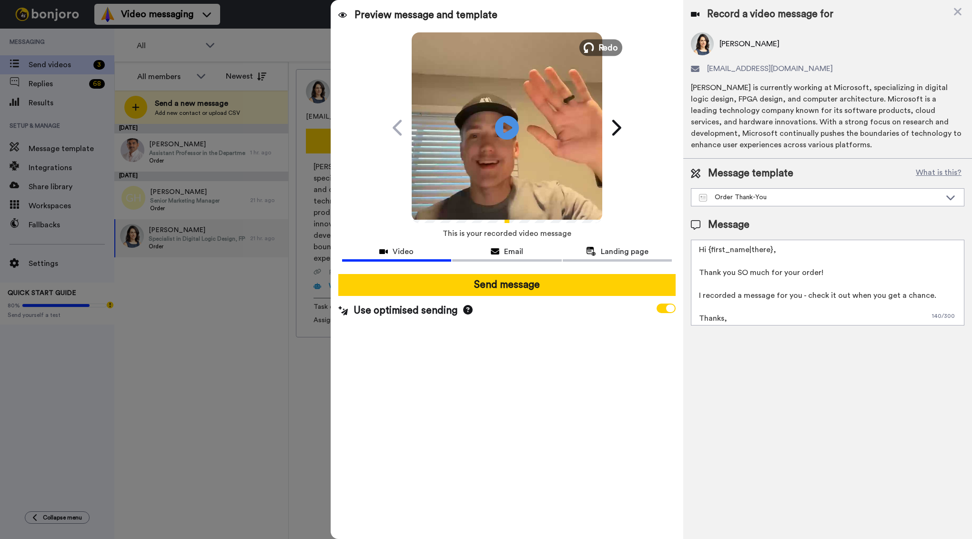
click at [600, 45] on span "Redo" at bounding box center [608, 47] width 20 height 12
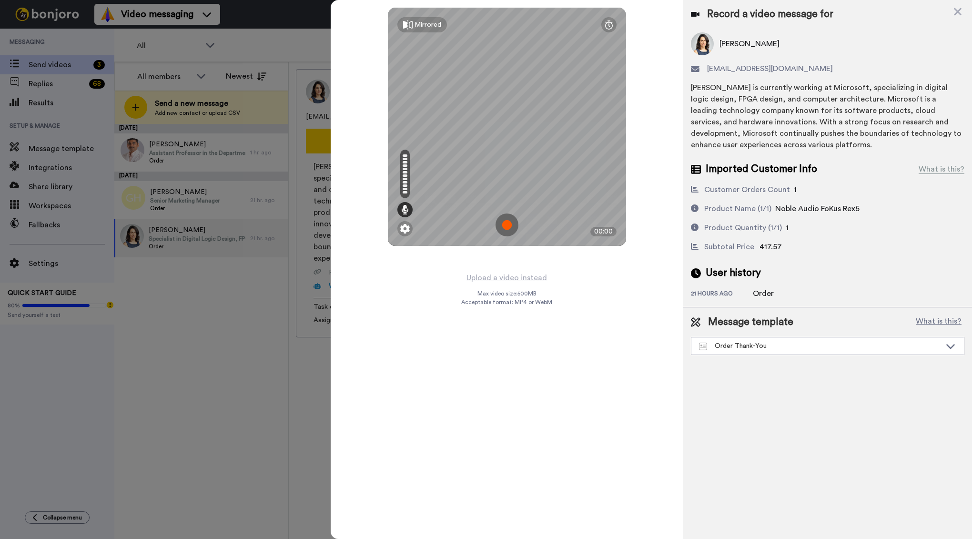
click at [508, 223] on img at bounding box center [507, 224] width 23 height 23
click at [511, 224] on img at bounding box center [507, 224] width 23 height 23
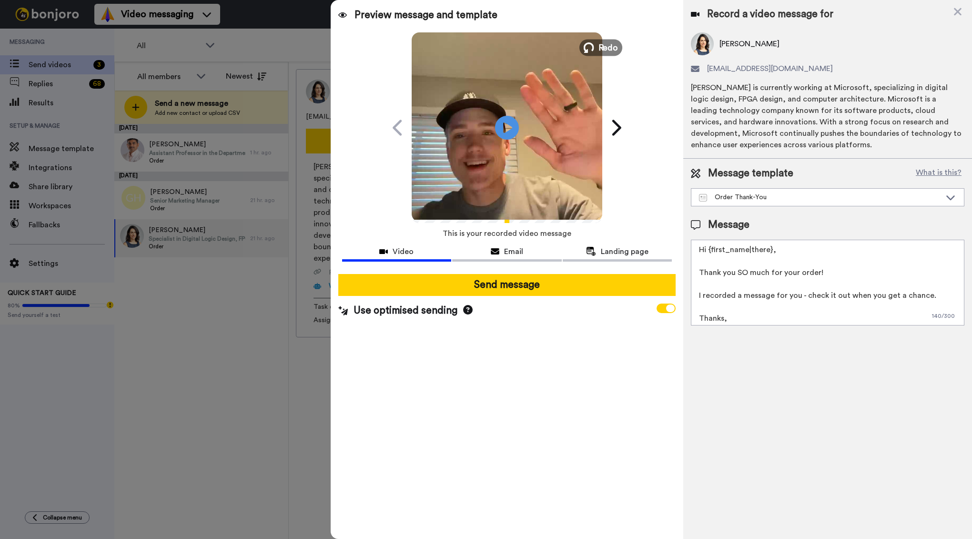
click at [591, 44] on icon at bounding box center [589, 47] width 10 height 10
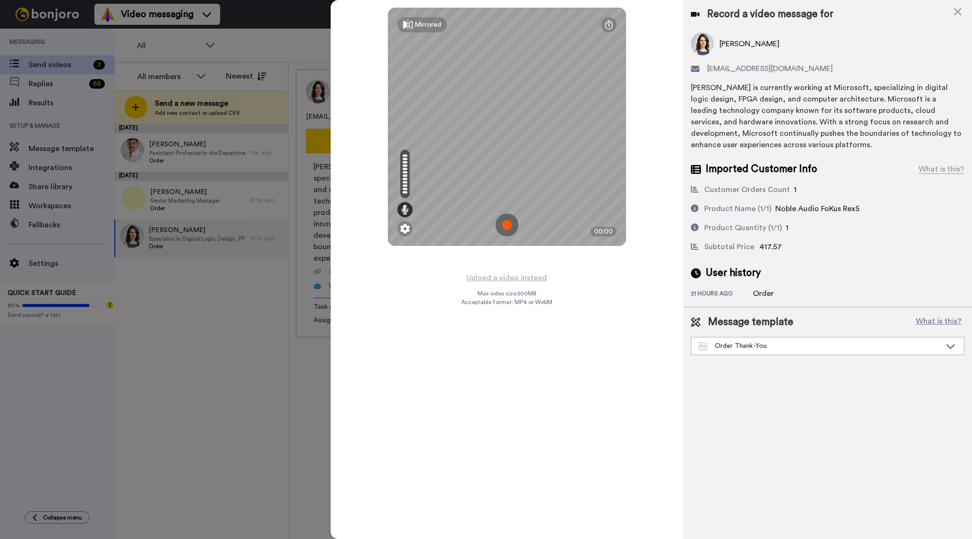
click at [506, 226] on img at bounding box center [507, 224] width 23 height 23
click at [507, 224] on img at bounding box center [507, 224] width 23 height 23
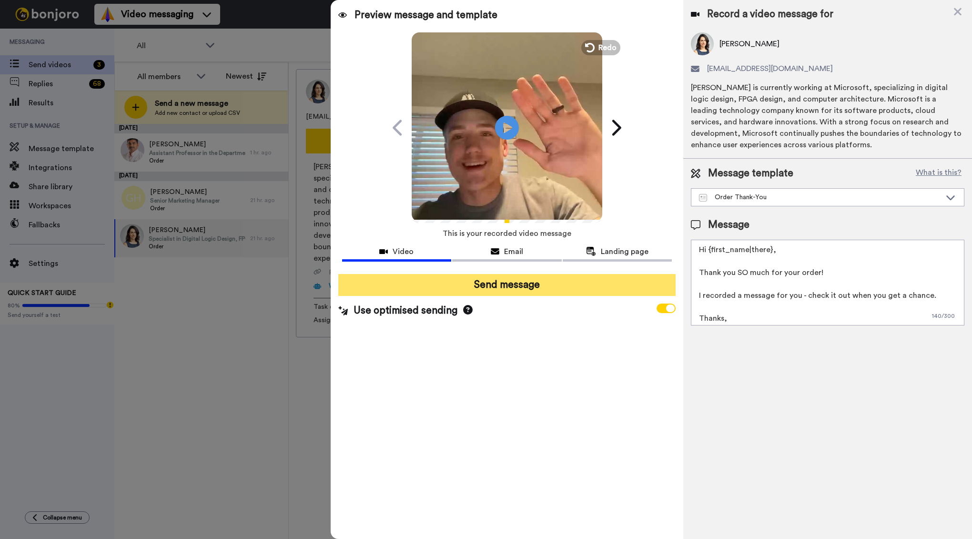
click at [518, 282] on button "Send message" at bounding box center [507, 285] width 338 height 22
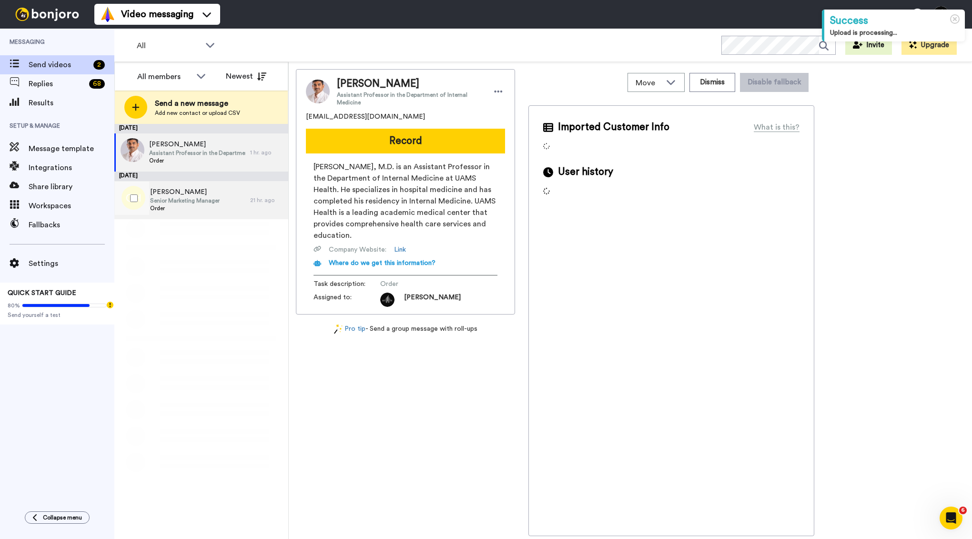
click at [222, 194] on div "Greg Henderson Senior Marketing Manager Order" at bounding box center [182, 200] width 136 height 38
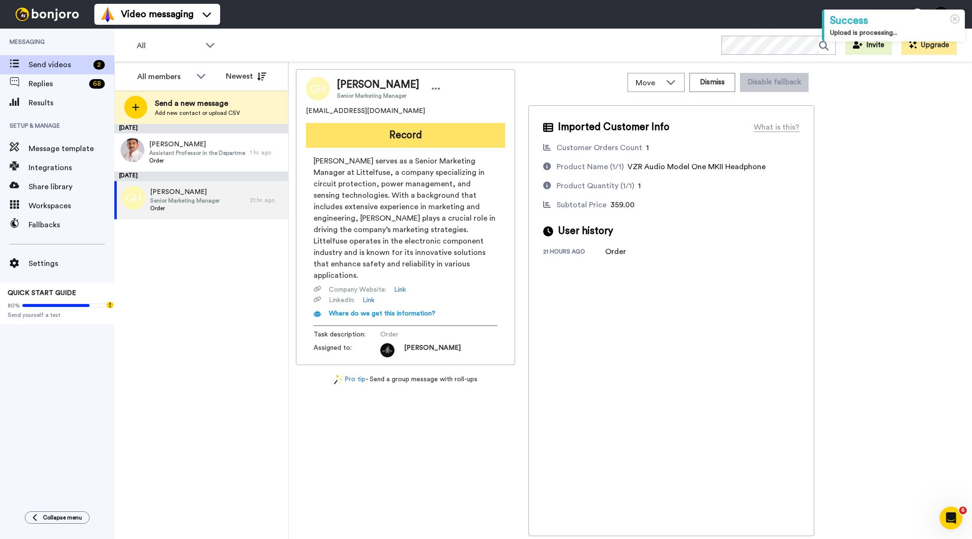
click at [387, 139] on button "Record" at bounding box center [405, 135] width 199 height 25
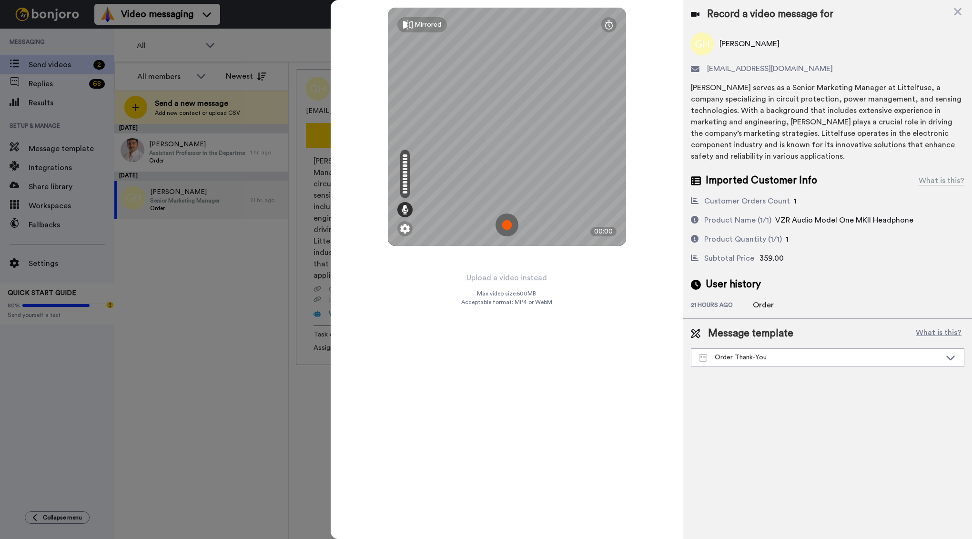
click at [509, 223] on img at bounding box center [507, 224] width 23 height 23
click at [501, 224] on img at bounding box center [507, 224] width 23 height 23
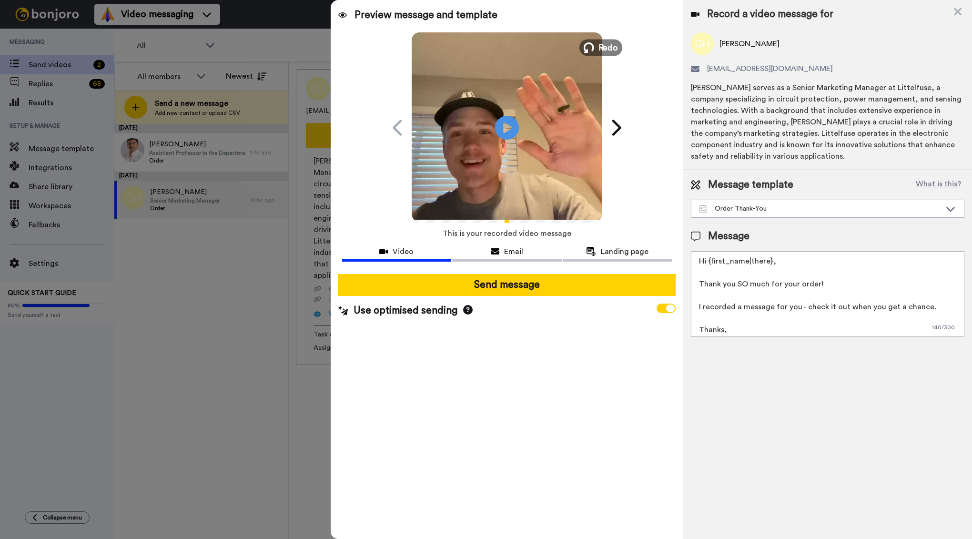
click at [597, 45] on button "Redo" at bounding box center [600, 47] width 43 height 17
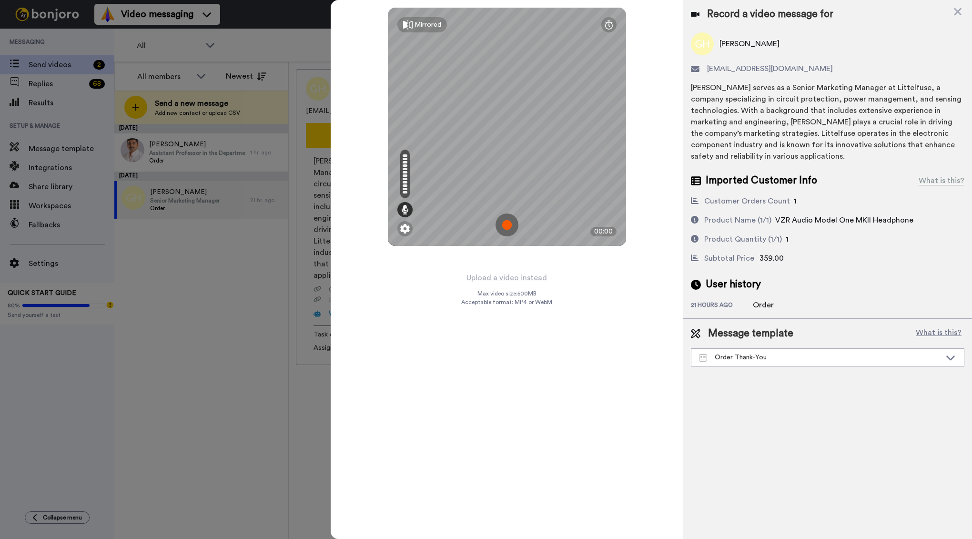
click at [506, 225] on img at bounding box center [507, 224] width 23 height 23
click at [532, 272] on div "Mirrored Redo 00:27" at bounding box center [507, 269] width 353 height 539
click at [604, 276] on div "Mirrored Redo 00:40" at bounding box center [507, 269] width 353 height 539
click at [511, 228] on img at bounding box center [507, 224] width 23 height 23
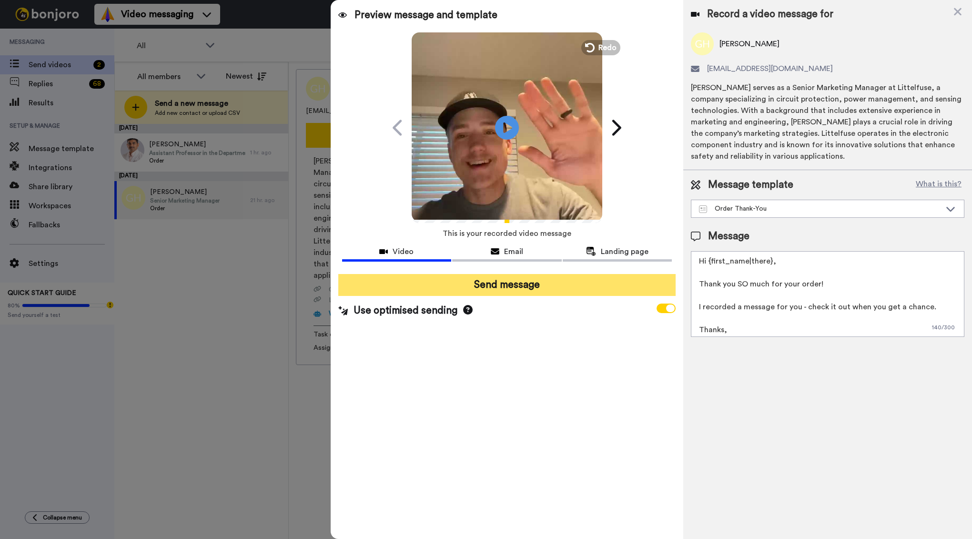
click at [523, 282] on button "Send message" at bounding box center [507, 285] width 338 height 22
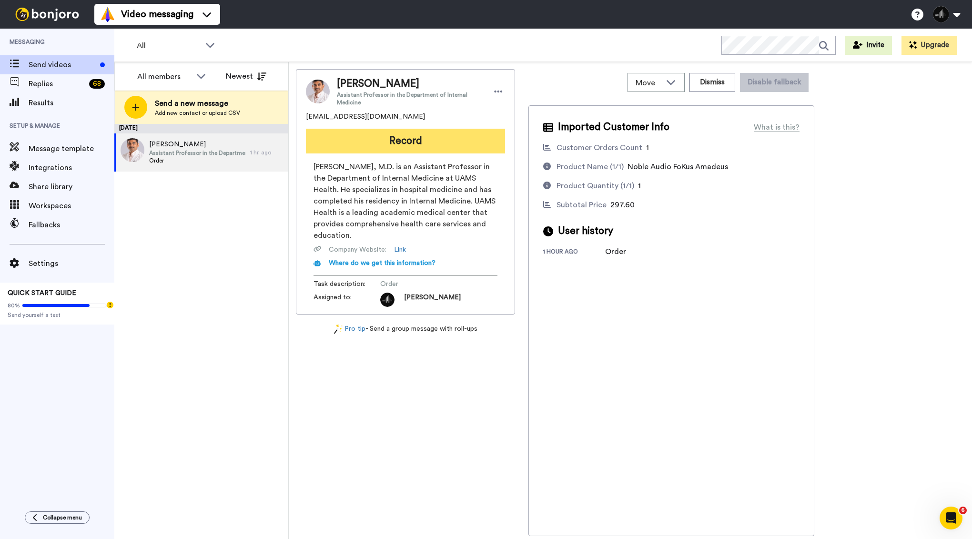
click at [408, 136] on button "Record" at bounding box center [405, 141] width 199 height 25
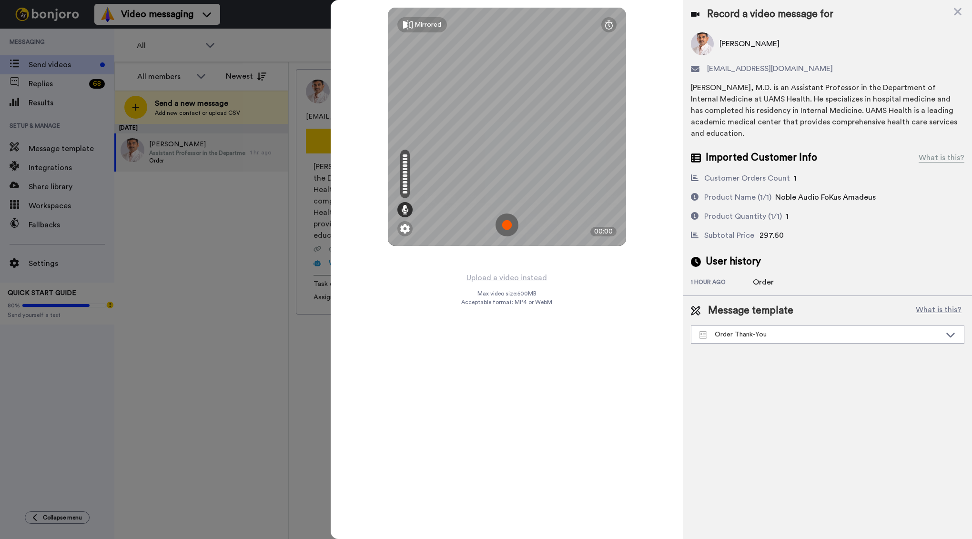
click at [508, 224] on img at bounding box center [507, 224] width 23 height 23
click at [507, 221] on img at bounding box center [507, 224] width 23 height 23
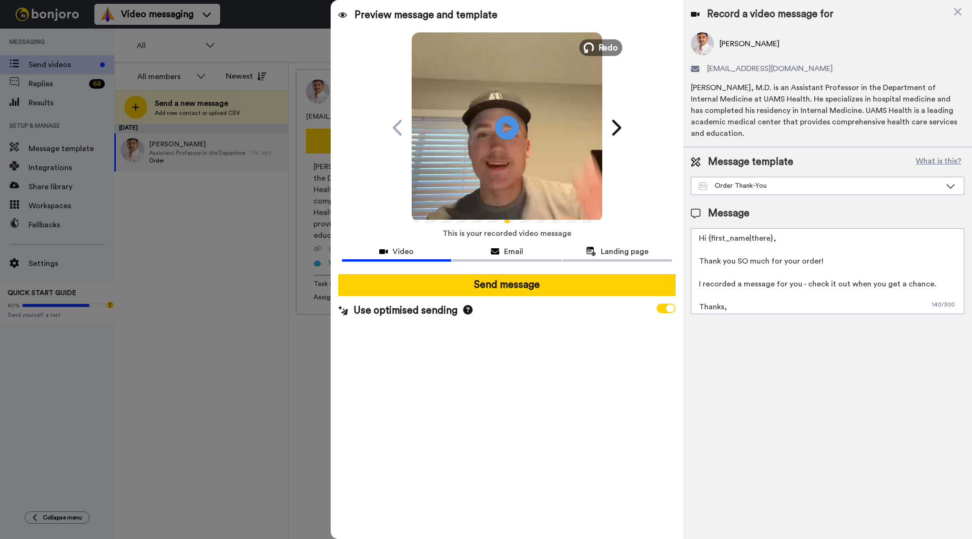
click at [603, 43] on span "Redo" at bounding box center [608, 47] width 20 height 12
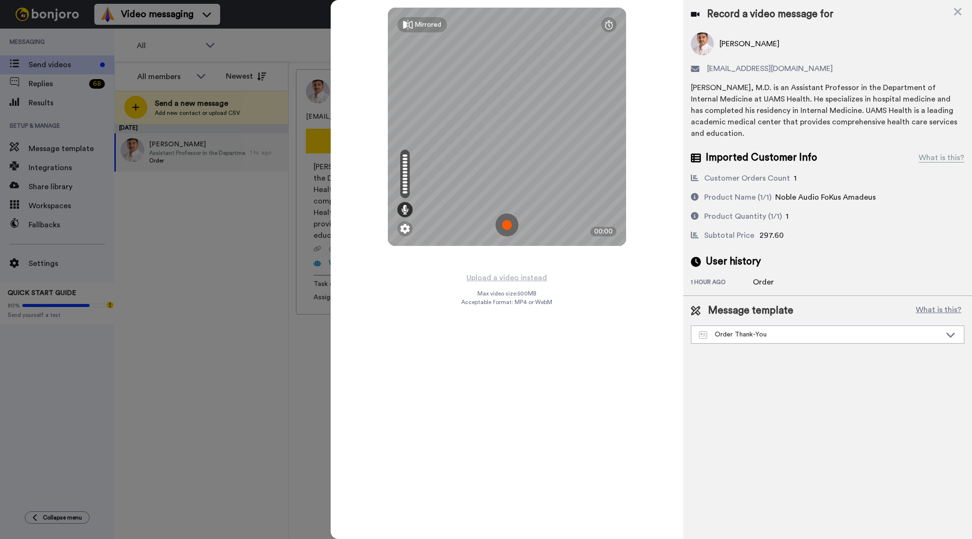
click at [506, 225] on img at bounding box center [507, 224] width 23 height 23
click at [373, 105] on div "Mirrored Redo 00:13" at bounding box center [507, 269] width 353 height 539
click at [511, 224] on img at bounding box center [507, 224] width 23 height 23
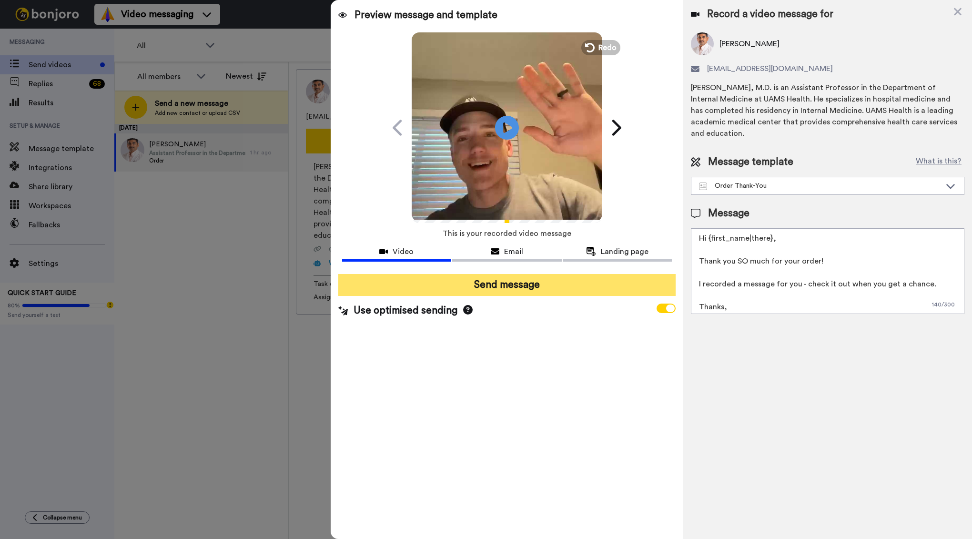
click at [527, 279] on button "Send message" at bounding box center [507, 285] width 338 height 22
